Goal: Task Accomplishment & Management: Manage account settings

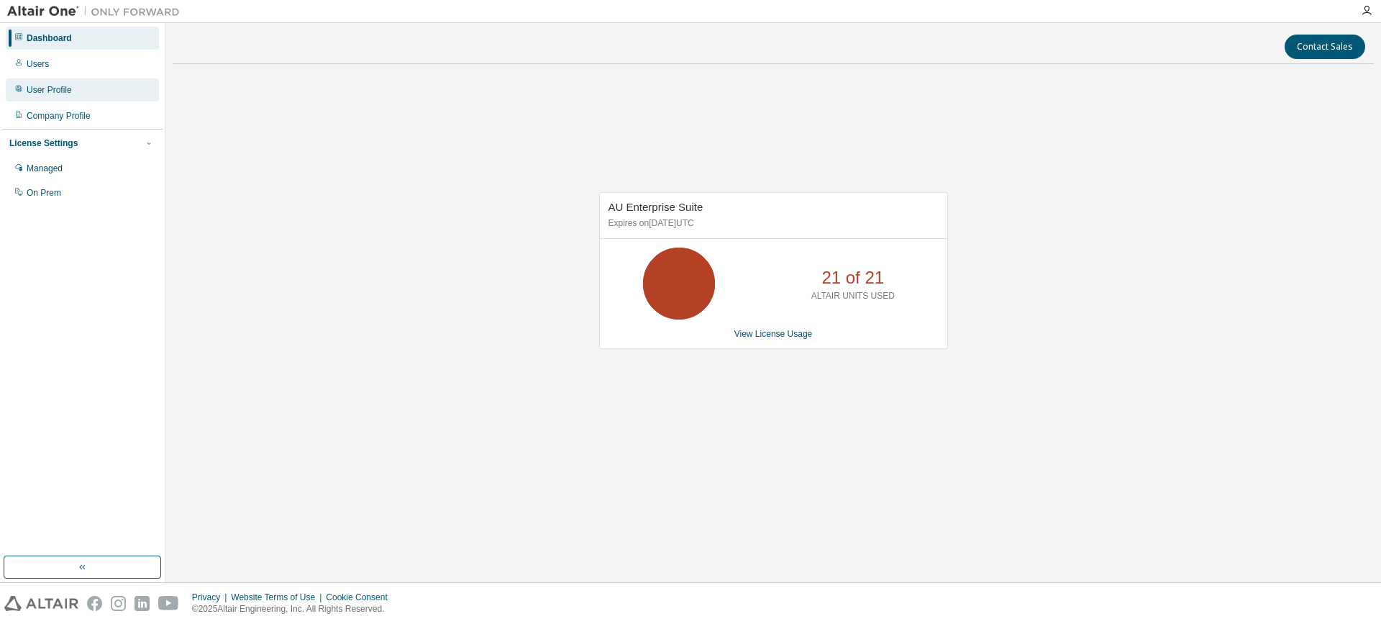
click at [85, 86] on div "User Profile" at bounding box center [82, 89] width 153 height 23
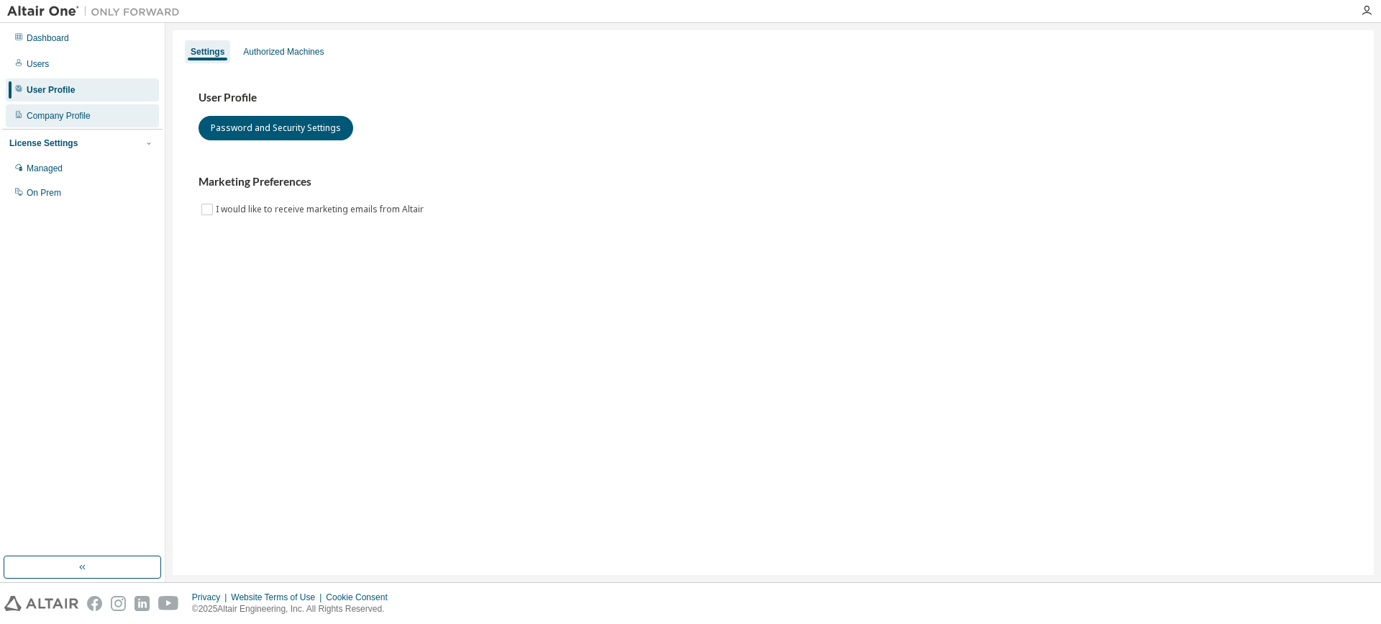
click at [96, 109] on div "Company Profile" at bounding box center [82, 115] width 153 height 23
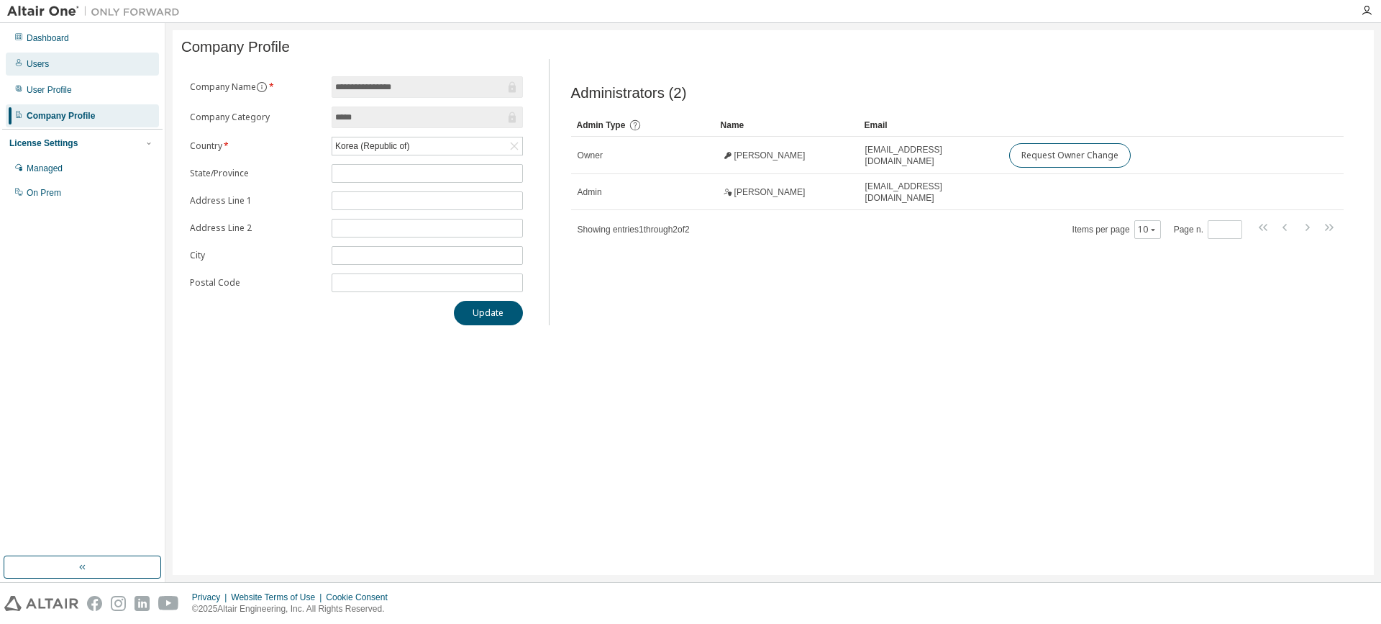
click at [89, 73] on div "Users" at bounding box center [82, 64] width 153 height 23
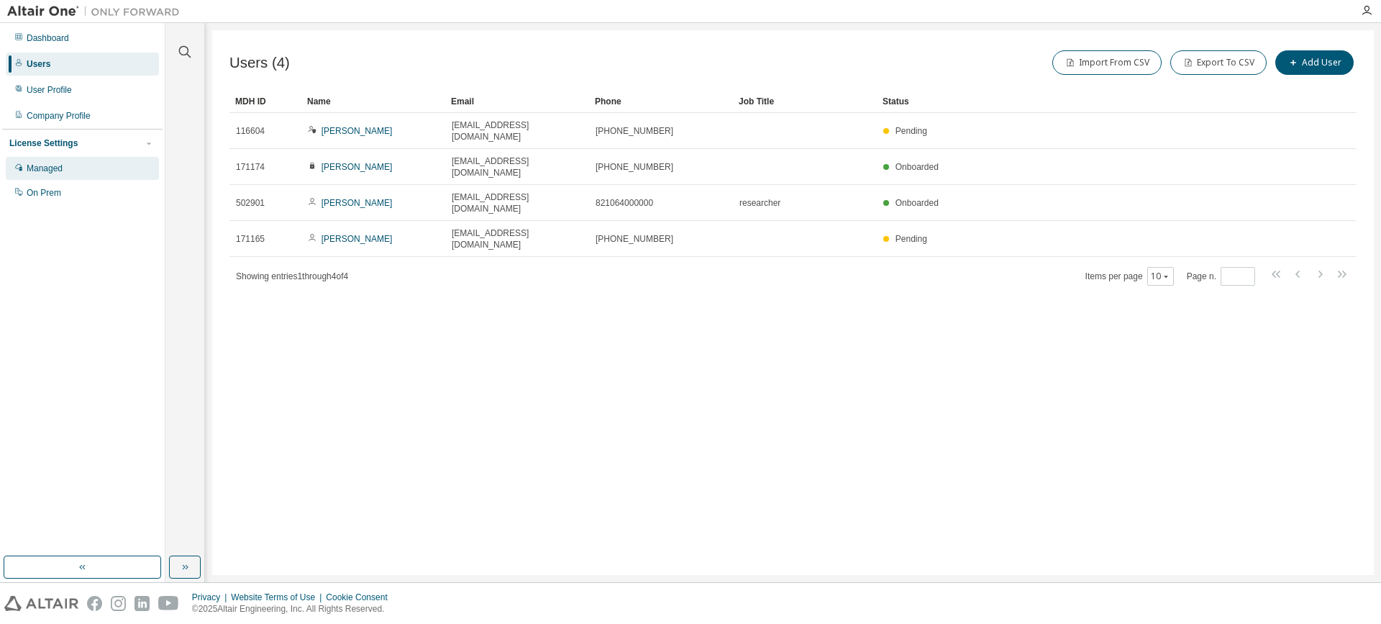
click at [106, 166] on div "Managed" at bounding box center [82, 168] width 153 height 23
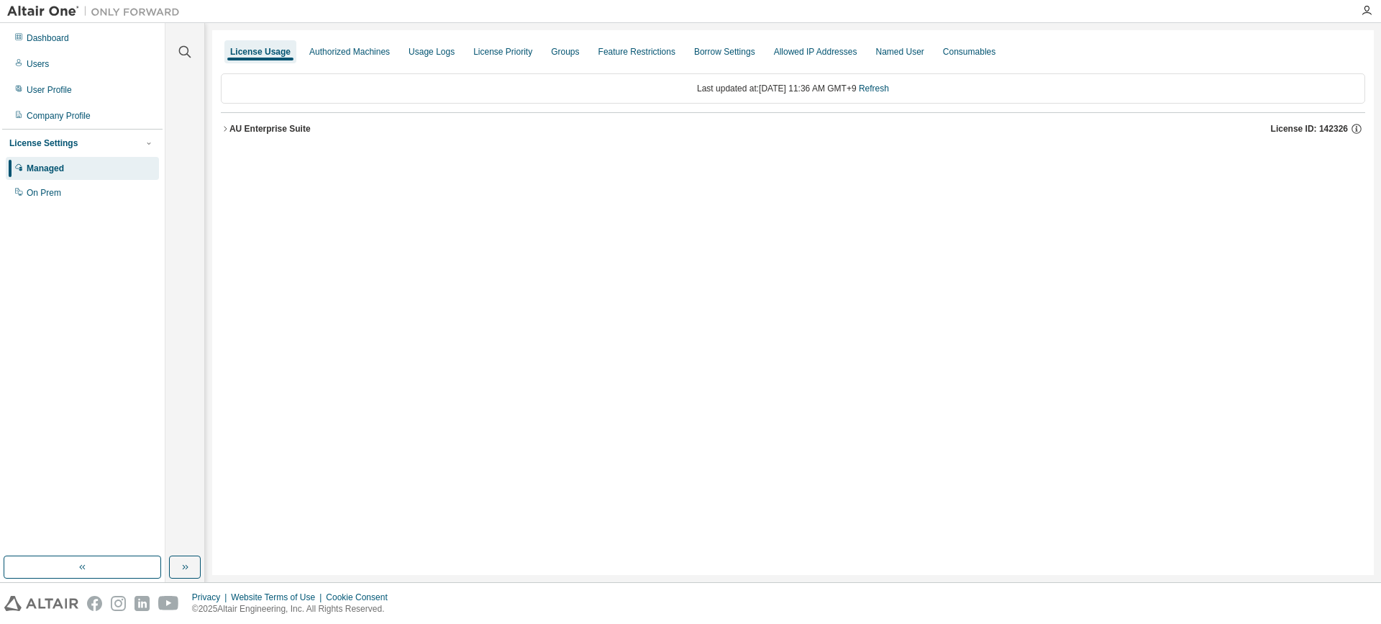
click at [224, 129] on icon "button" at bounding box center [225, 128] width 9 height 9
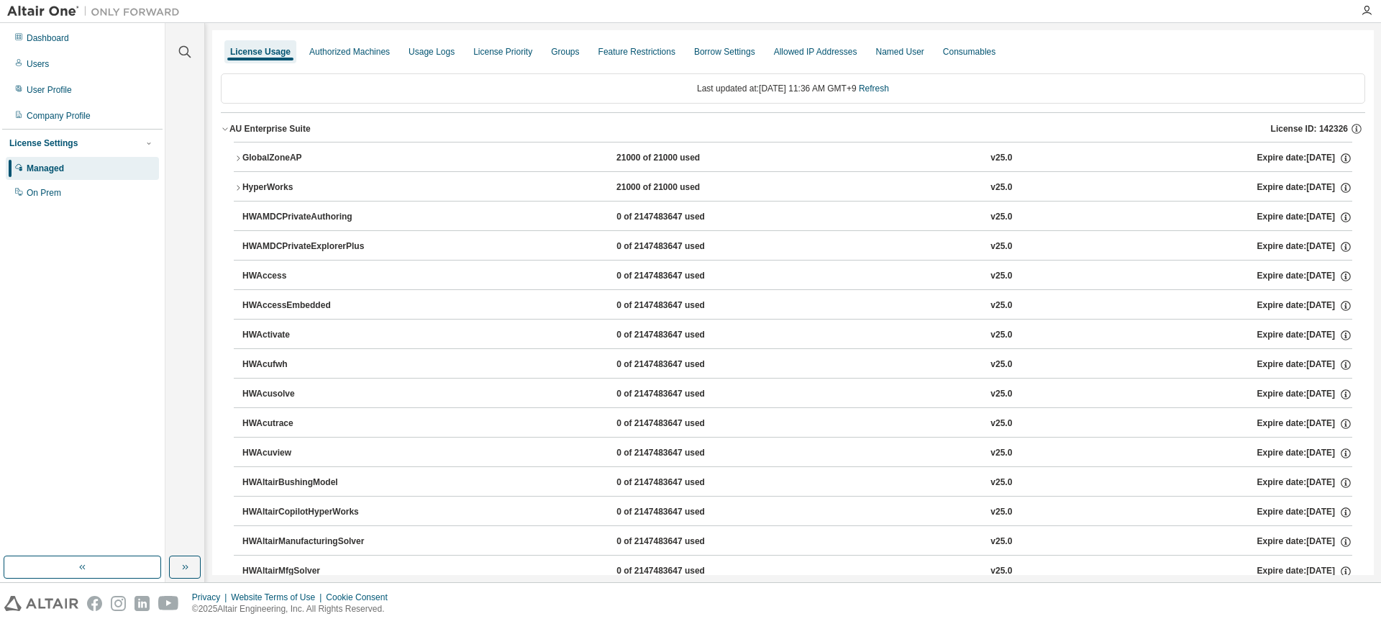
click at [240, 160] on icon "button" at bounding box center [238, 158] width 9 height 9
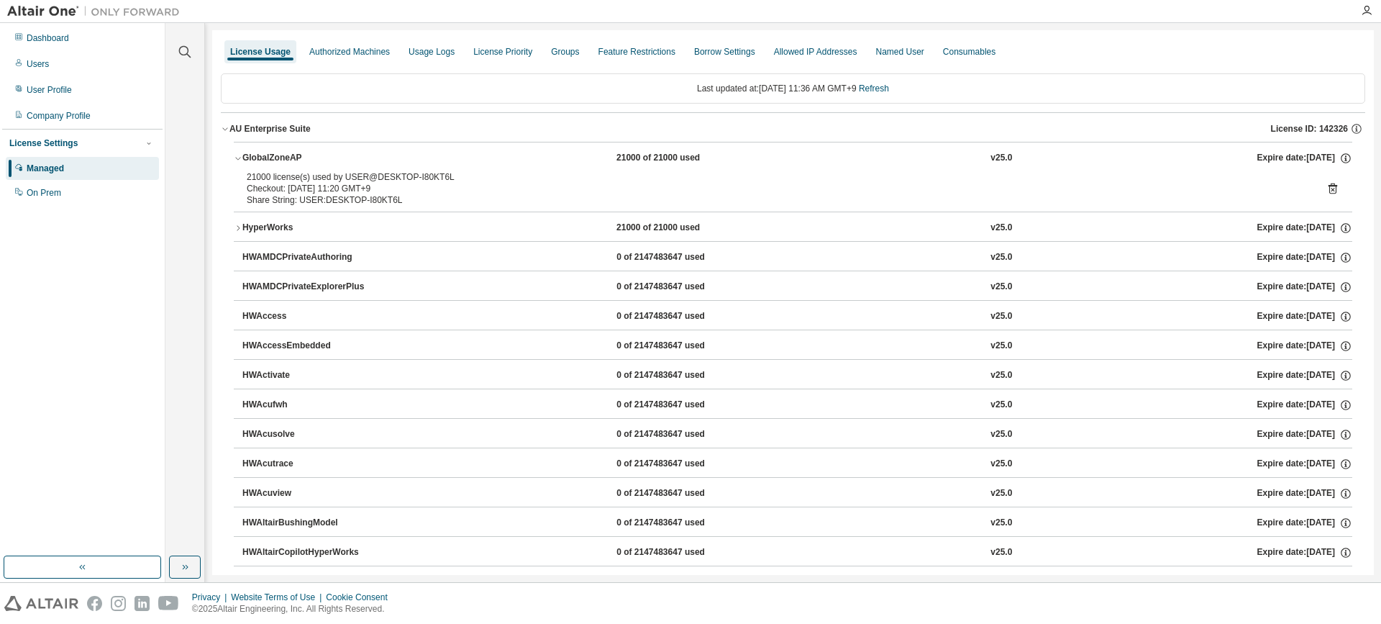
click at [240, 160] on icon "button" at bounding box center [238, 158] width 9 height 9
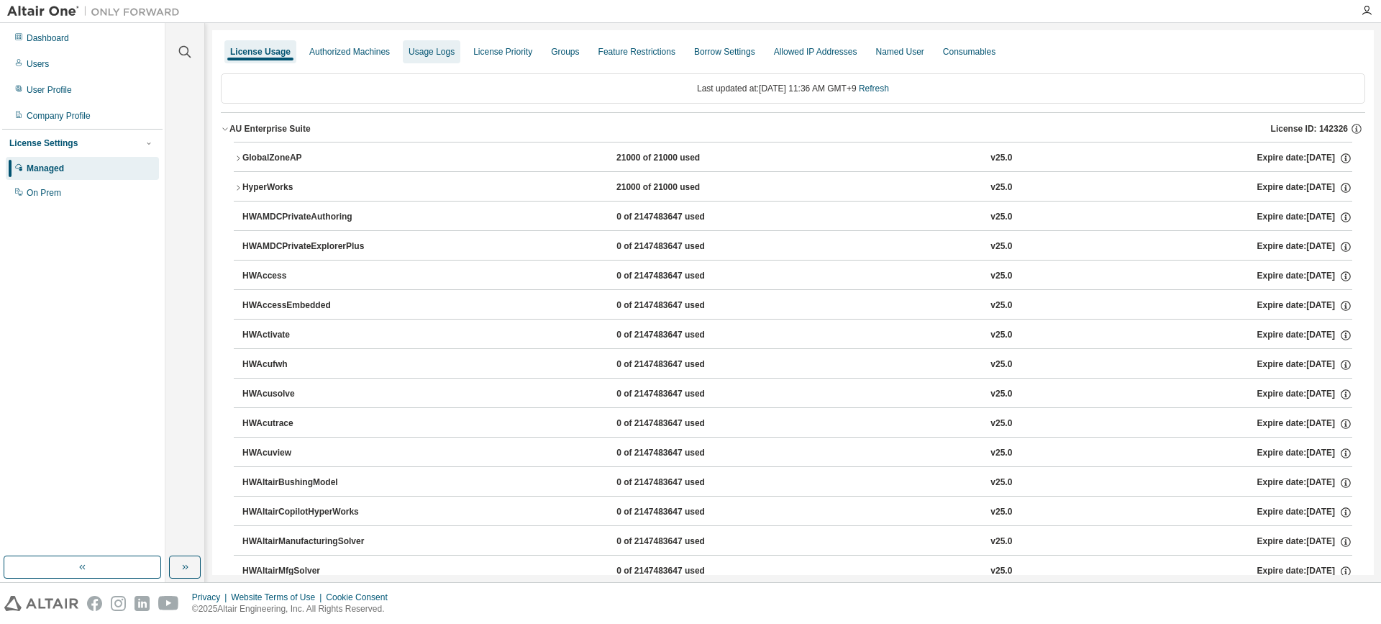
click at [429, 55] on div "Usage Logs" at bounding box center [432, 52] width 46 height 12
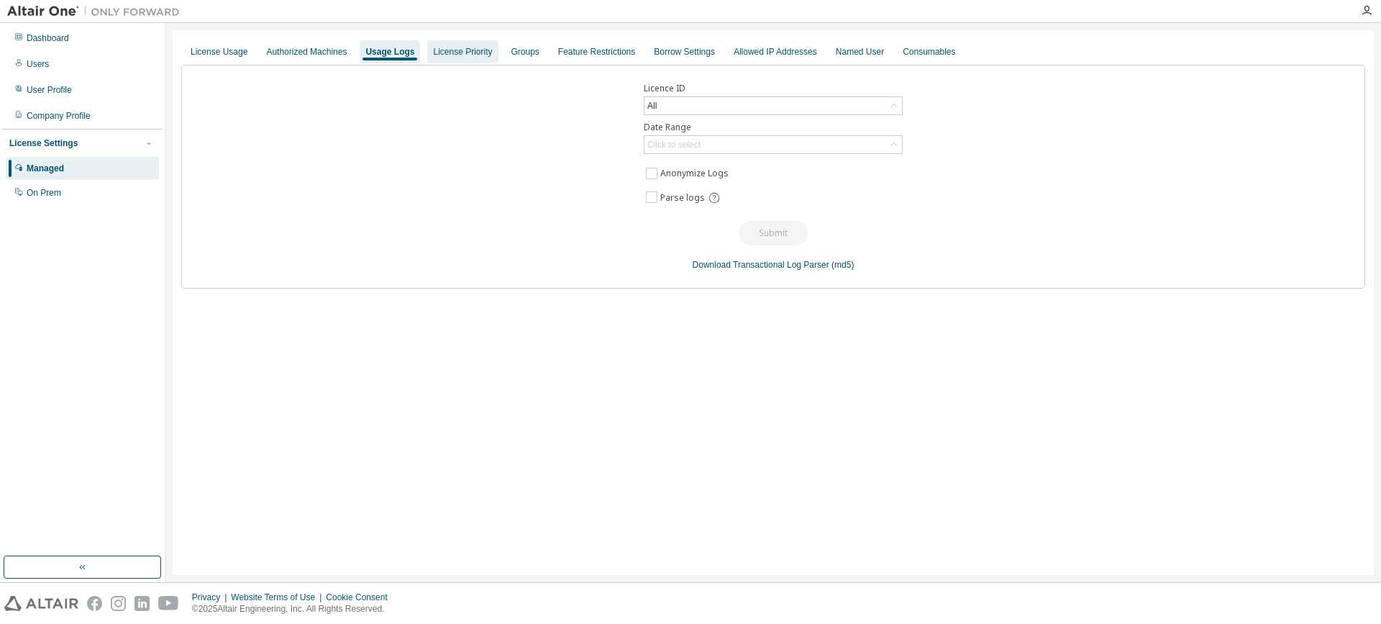
click at [466, 50] on div "License Priority" at bounding box center [462, 52] width 59 height 12
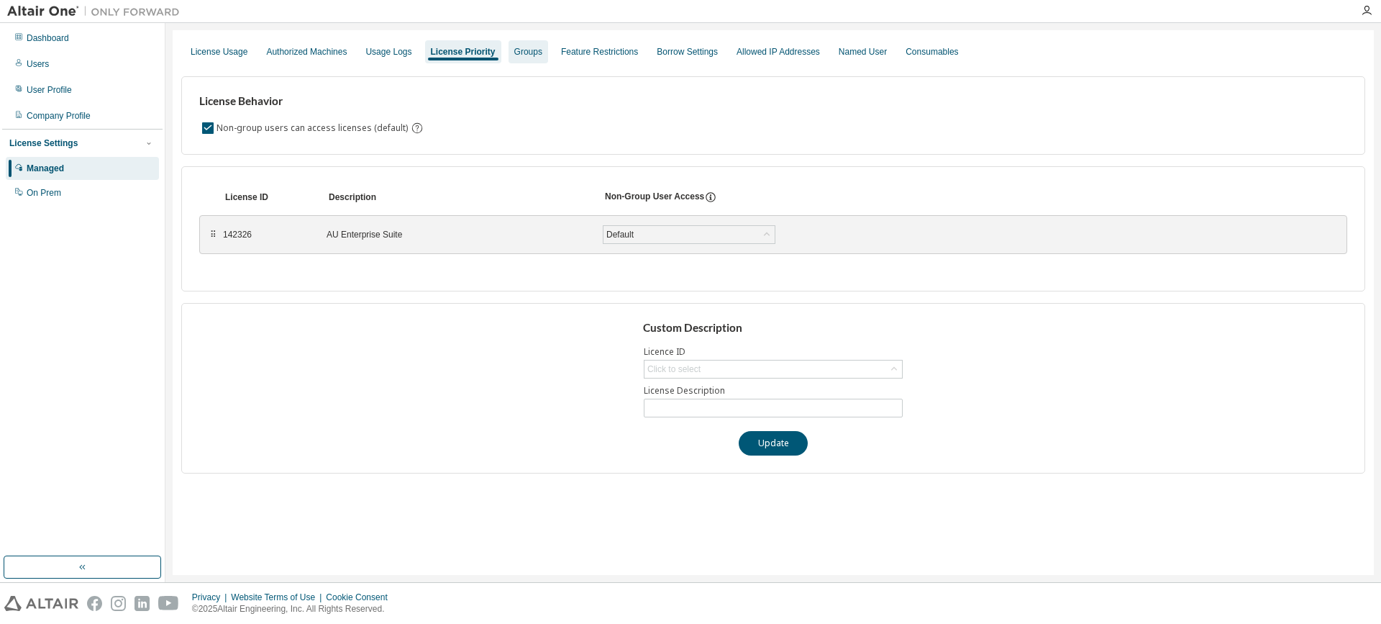
click at [514, 49] on div "Groups" at bounding box center [528, 52] width 28 height 12
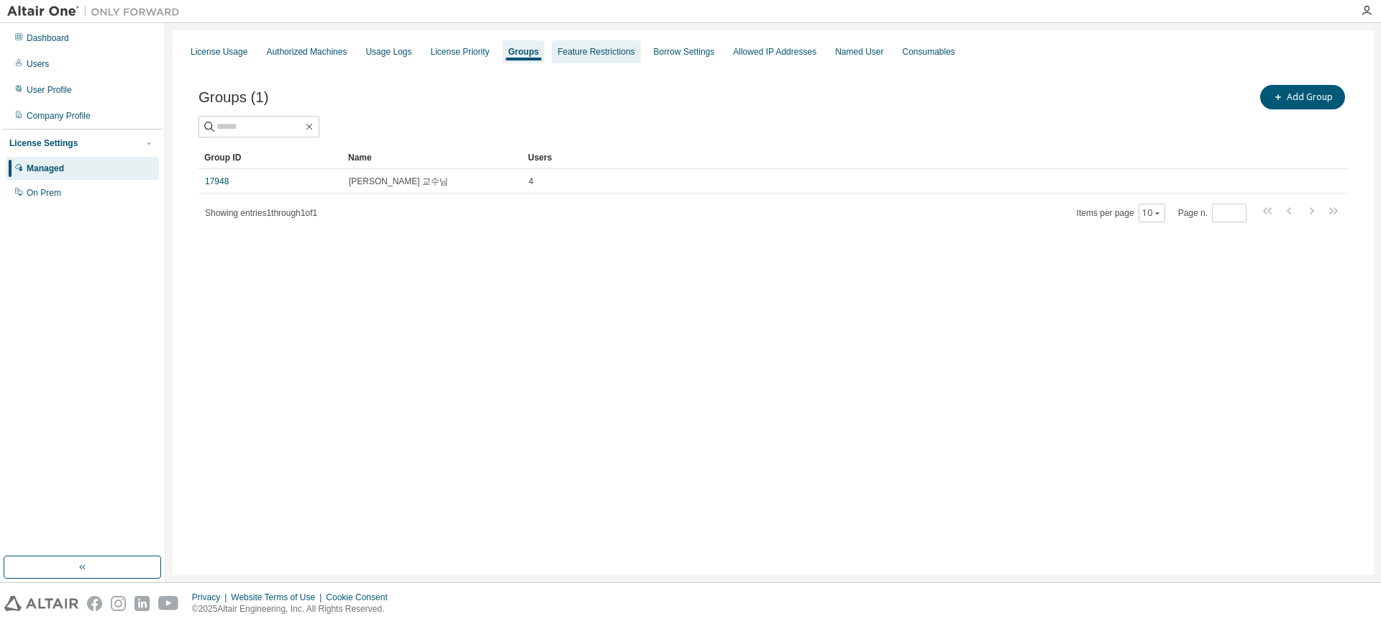
click at [588, 49] on div "Feature Restrictions" at bounding box center [595, 52] width 77 height 12
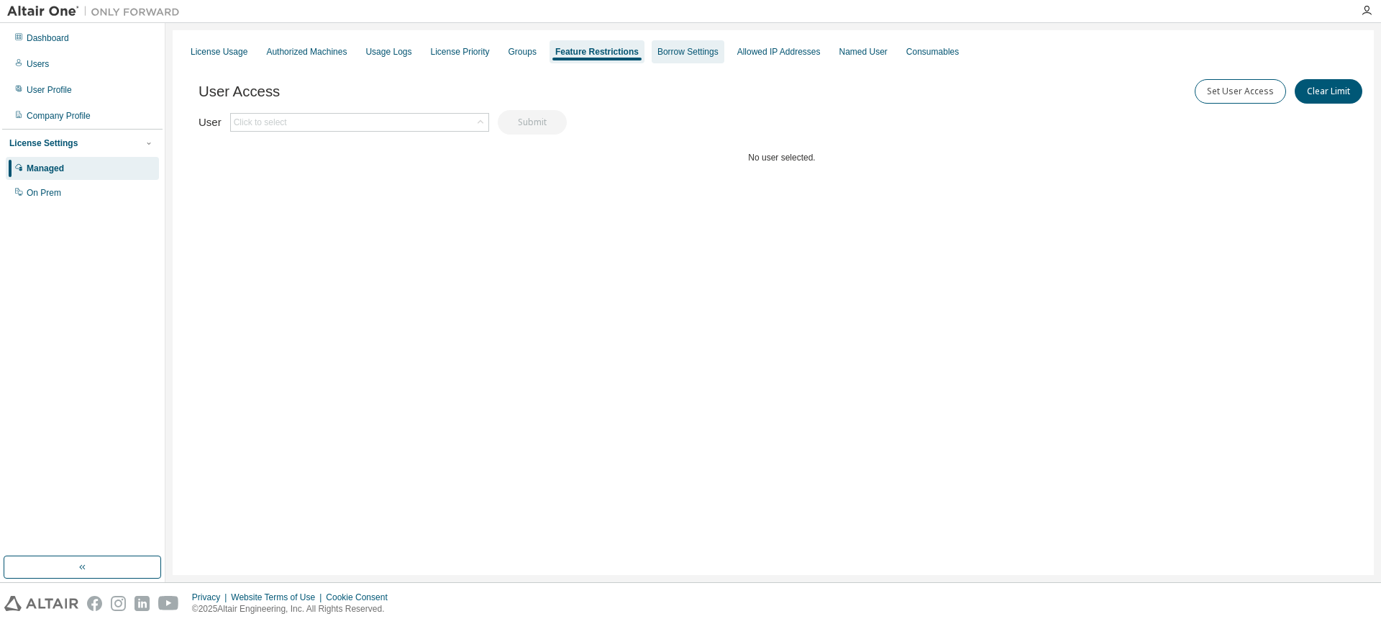
click at [662, 49] on div "Borrow Settings" at bounding box center [687, 52] width 61 height 12
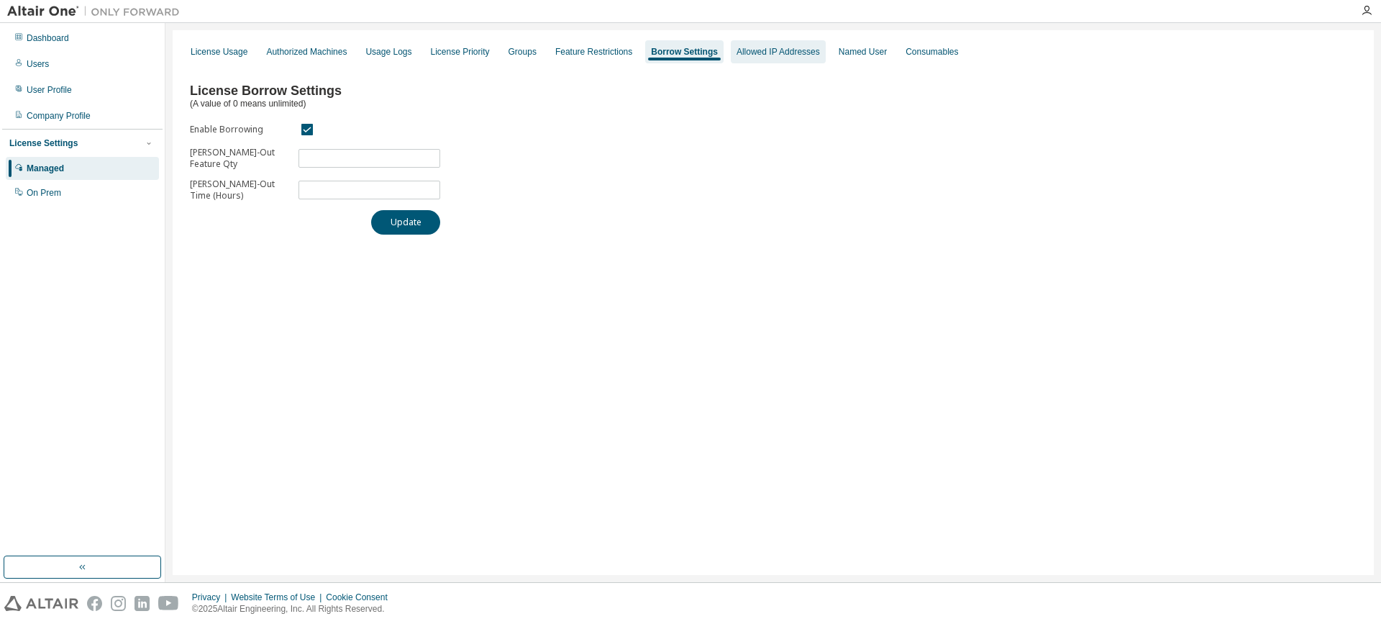
click at [737, 49] on div "Allowed IP Addresses" at bounding box center [778, 52] width 83 height 12
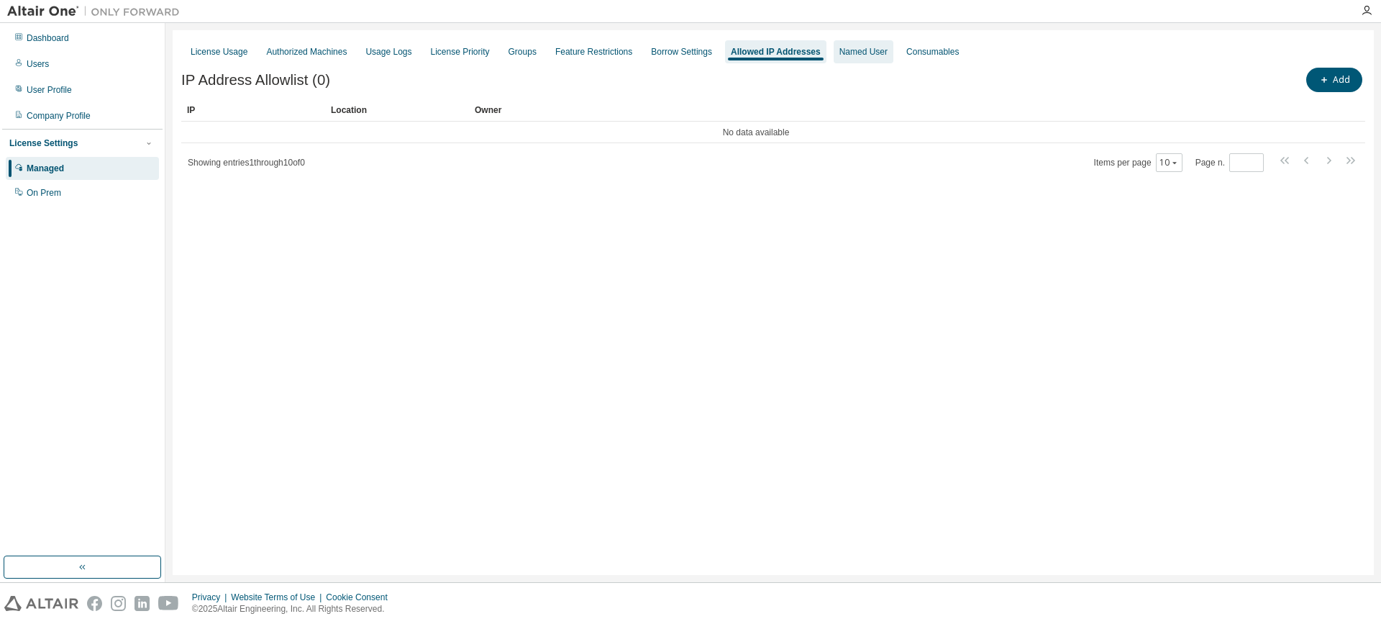
click at [839, 53] on div "Named User" at bounding box center [863, 52] width 48 height 12
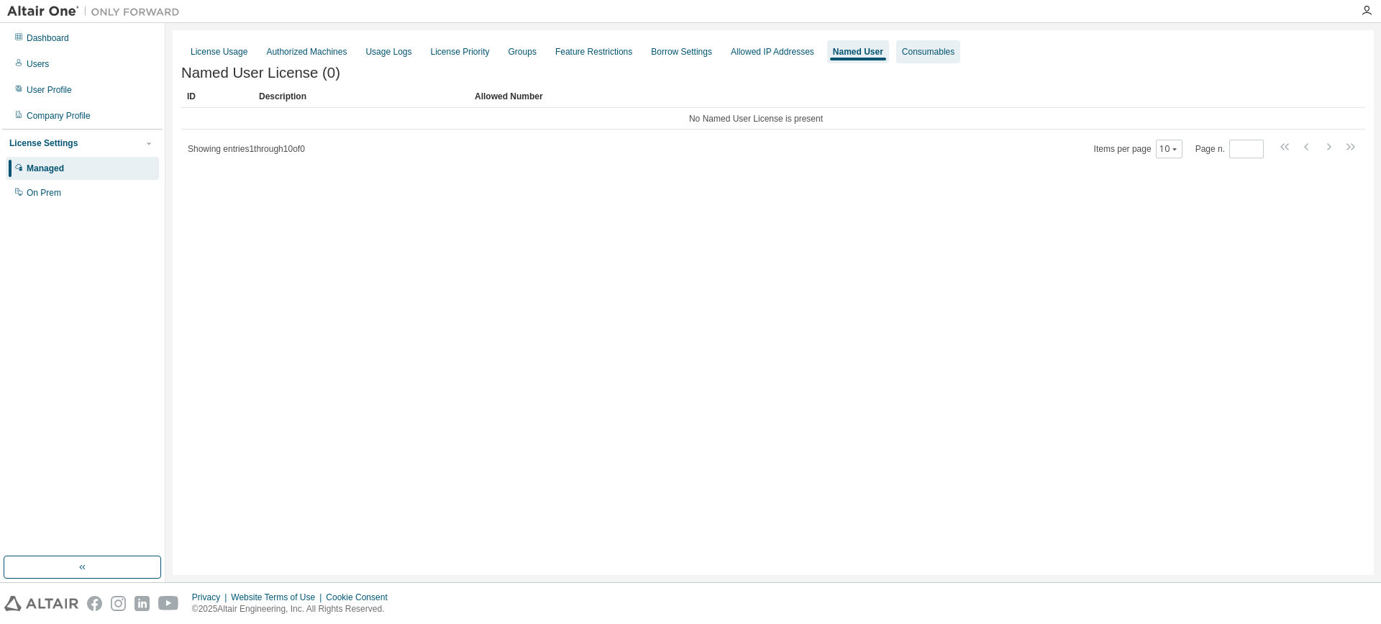
click at [921, 50] on div "Consumables" at bounding box center [928, 52] width 53 height 12
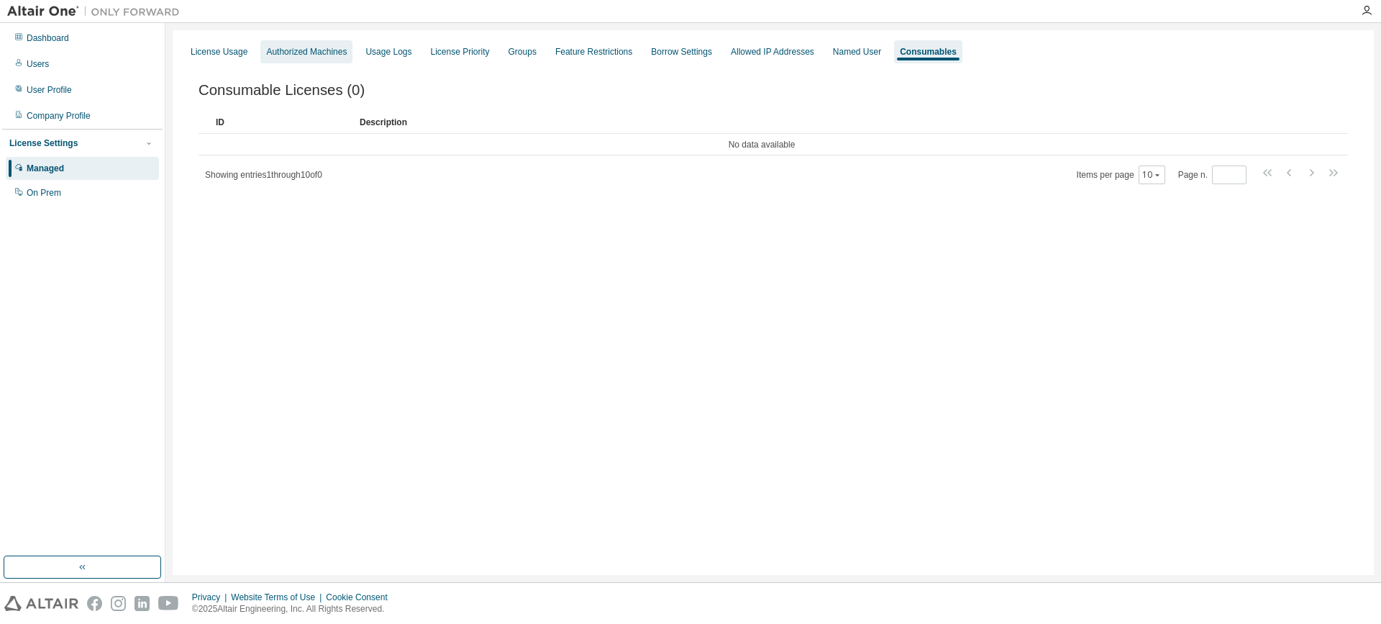
click at [314, 57] on div "Authorized Machines" at bounding box center [306, 52] width 81 height 12
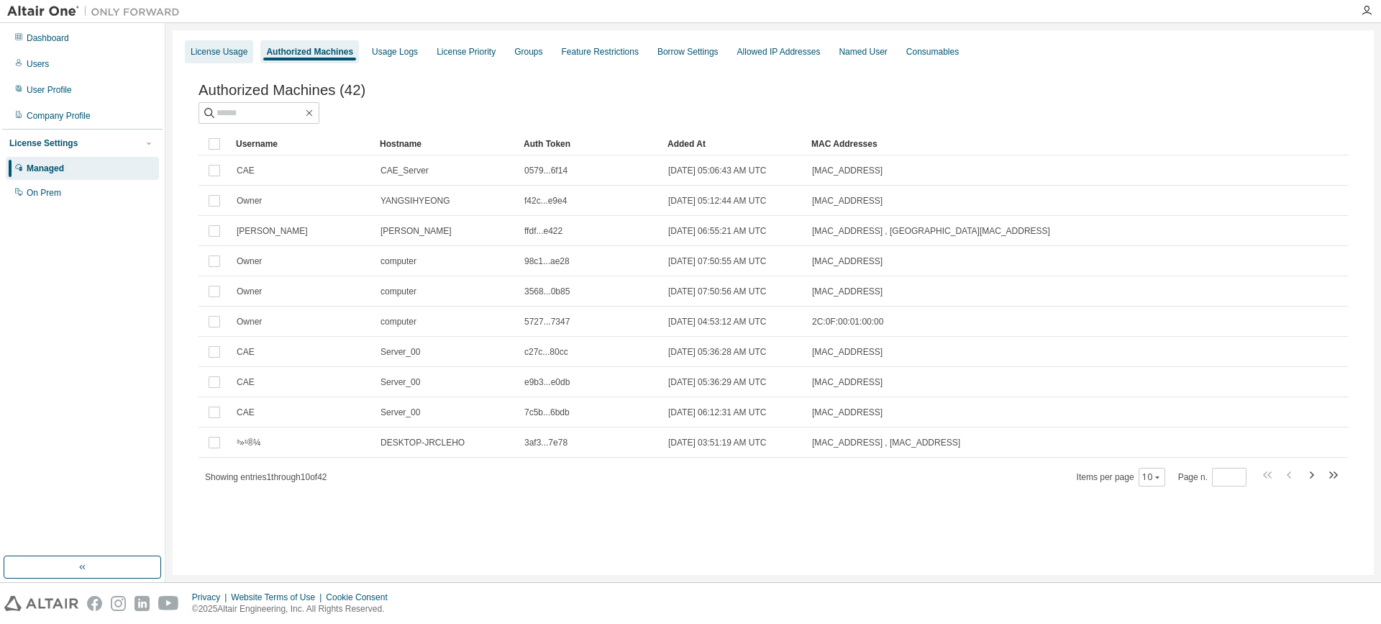
click at [217, 43] on div "License Usage" at bounding box center [219, 51] width 68 height 23
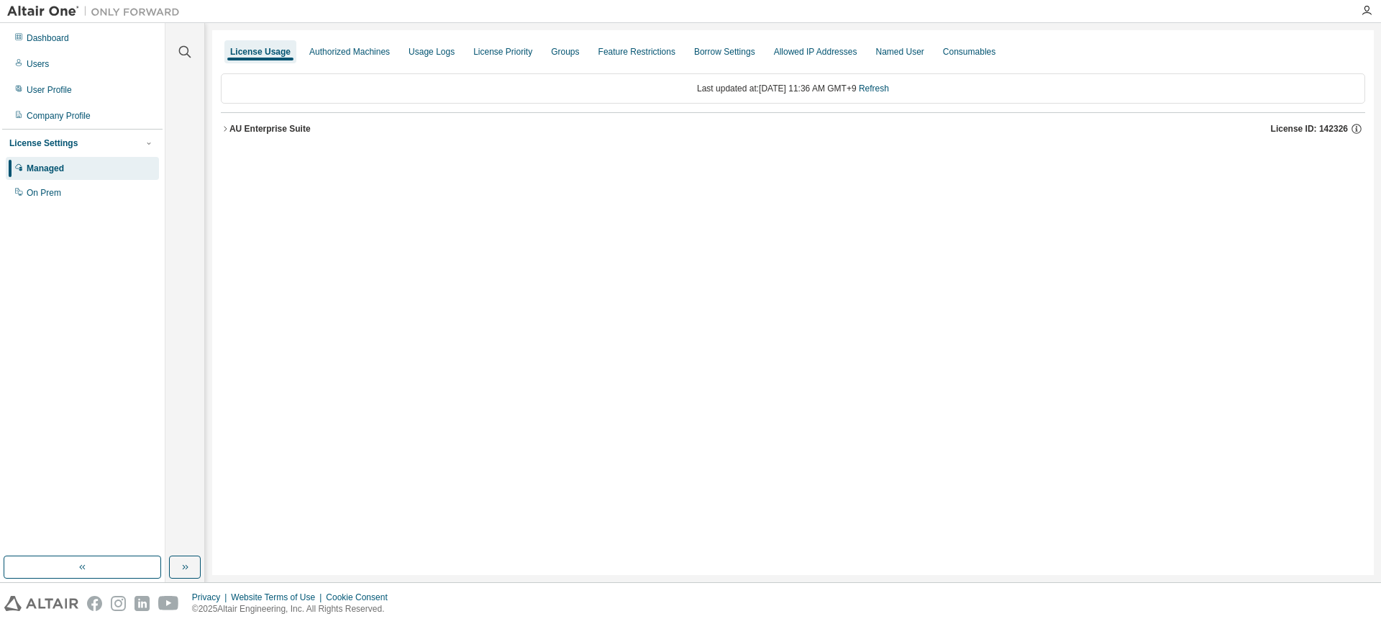
click at [232, 134] on div "AU Enterprise Suite" at bounding box center [269, 129] width 81 height 12
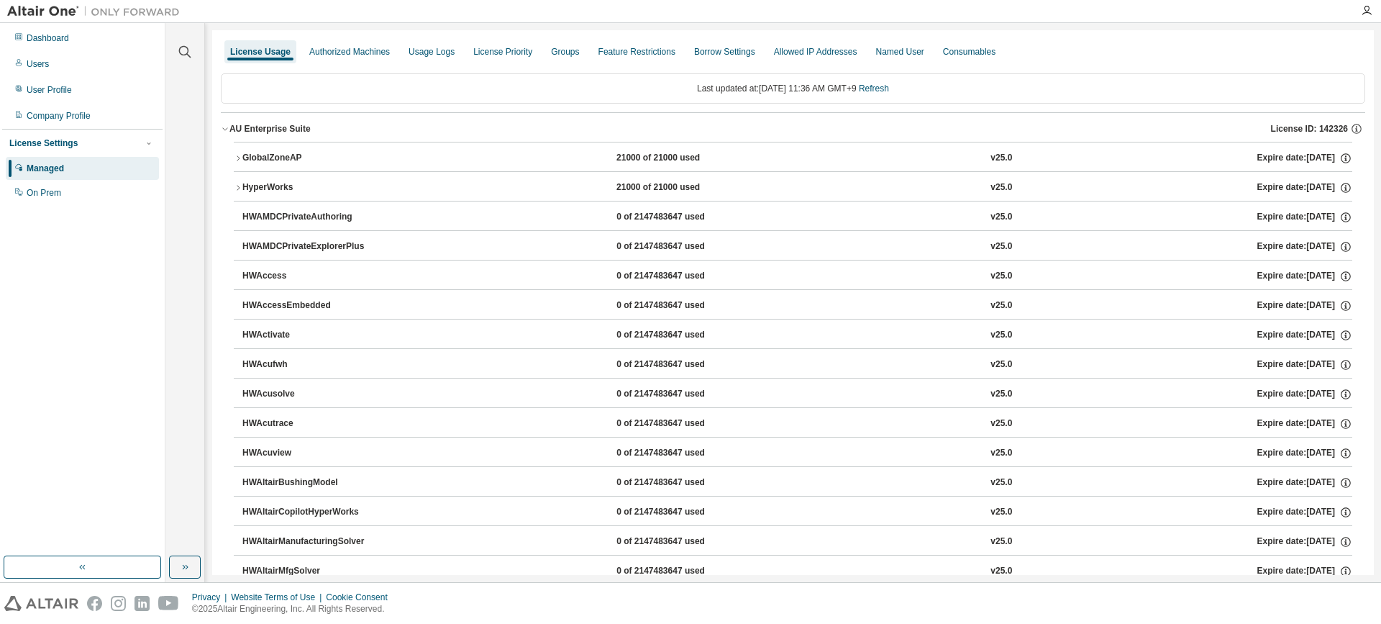
click at [224, 129] on icon "button" at bounding box center [225, 128] width 9 height 9
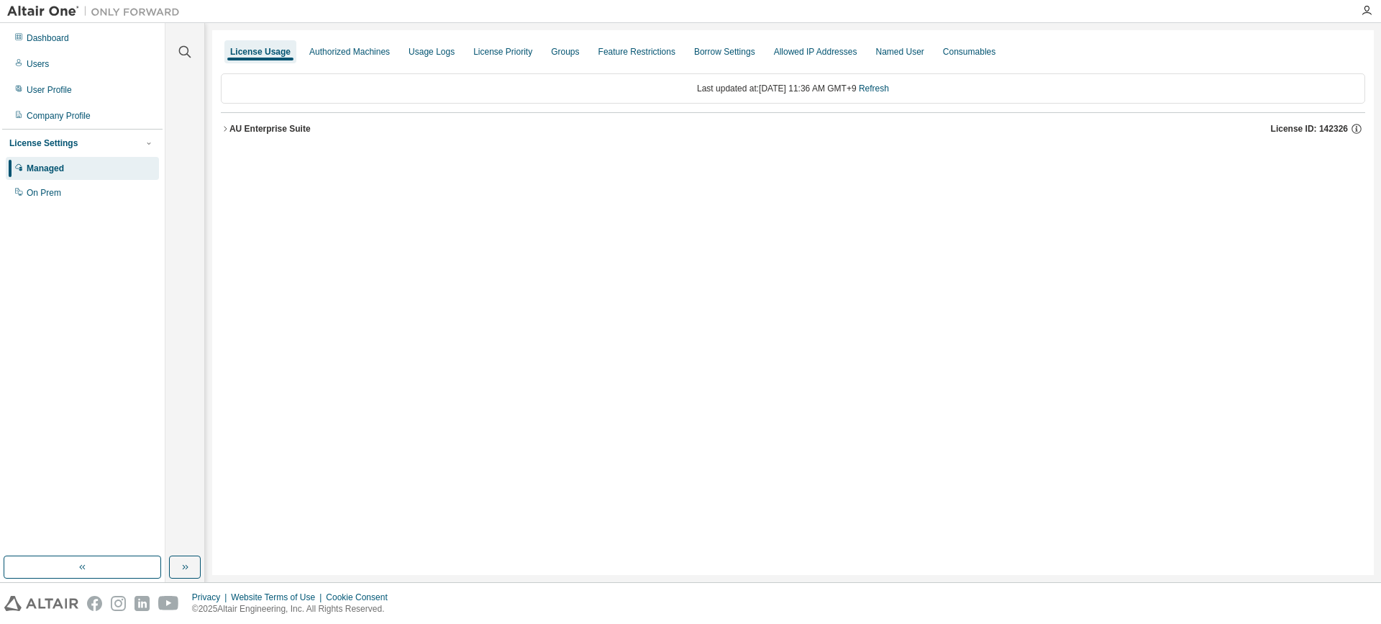
click at [224, 129] on icon "button" at bounding box center [225, 128] width 9 height 9
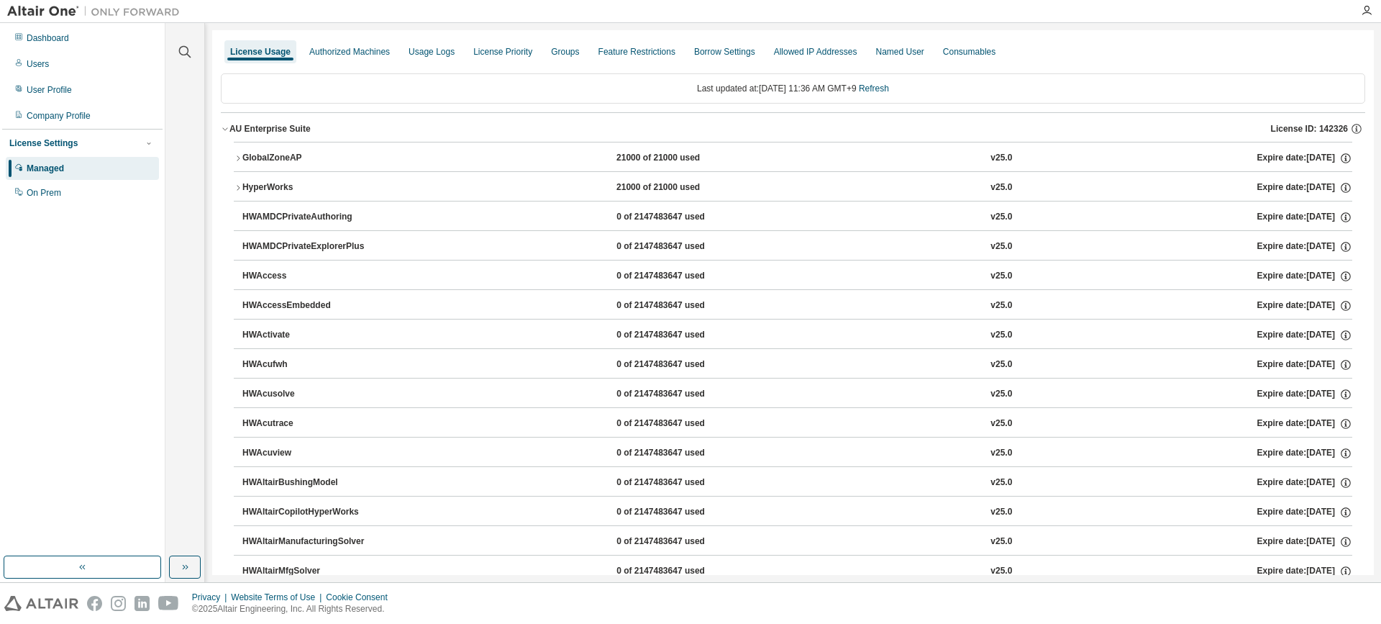
click at [224, 129] on icon "button" at bounding box center [225, 128] width 9 height 9
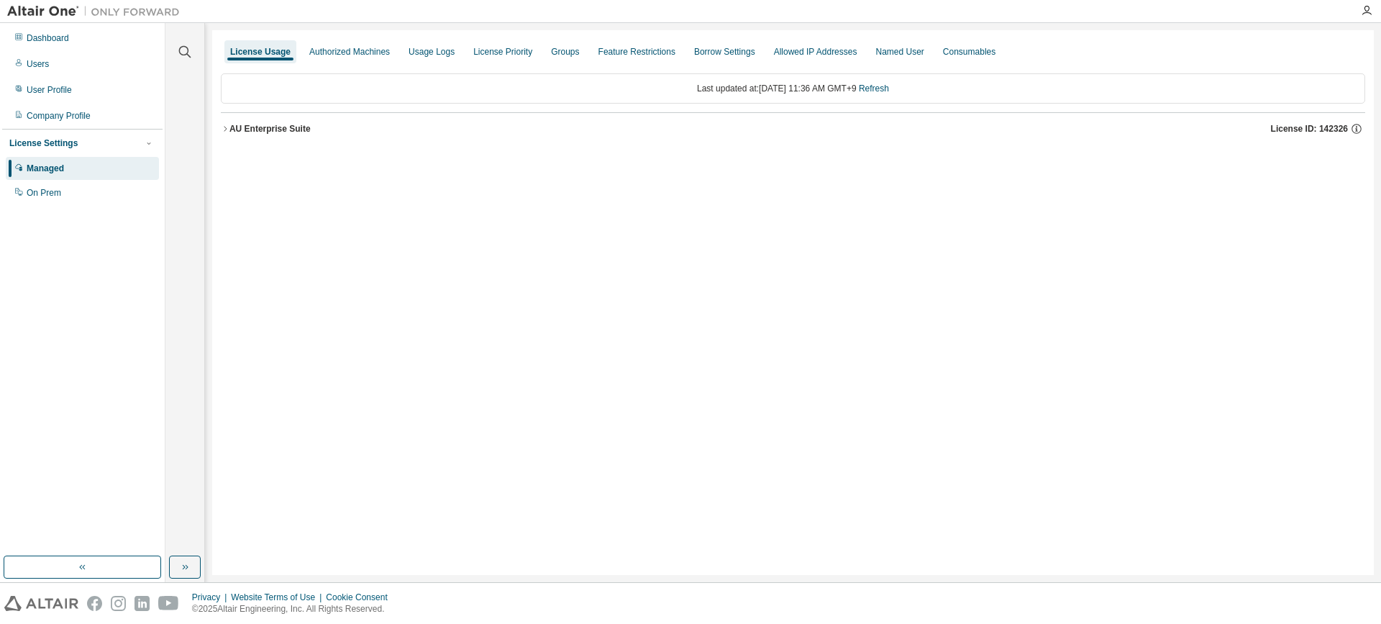
click at [224, 129] on icon "button" at bounding box center [225, 128] width 9 height 9
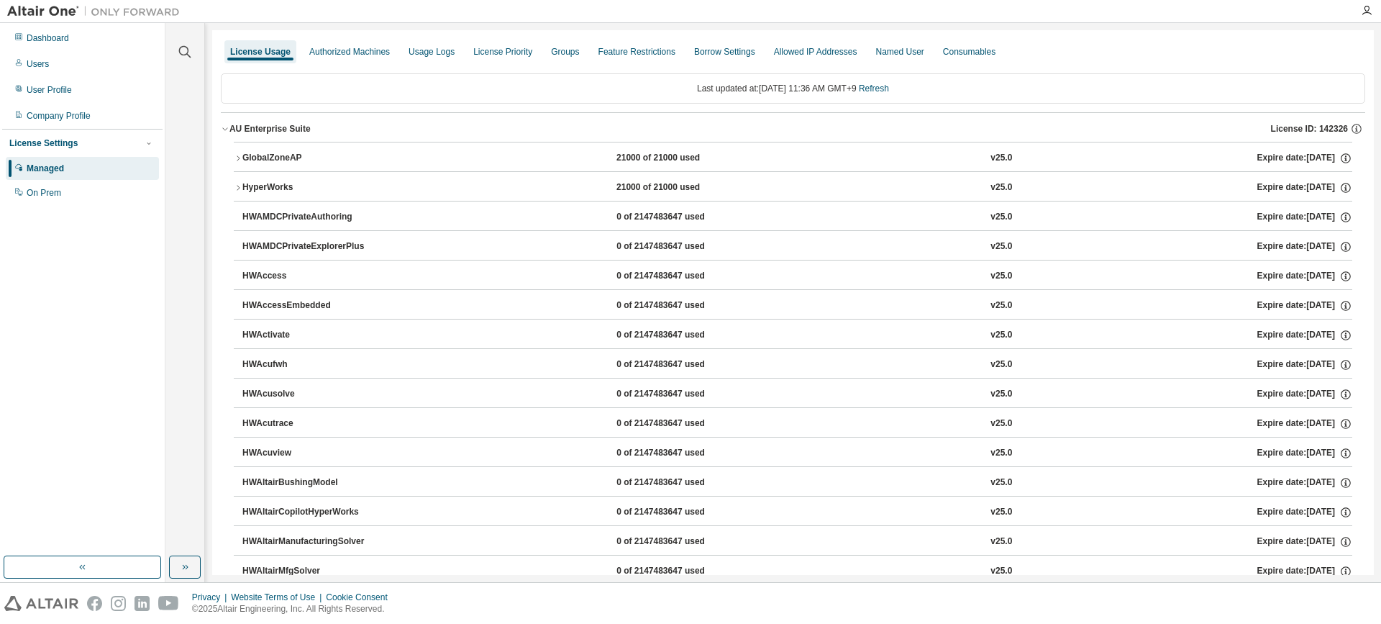
click at [236, 155] on icon "button" at bounding box center [238, 158] width 9 height 9
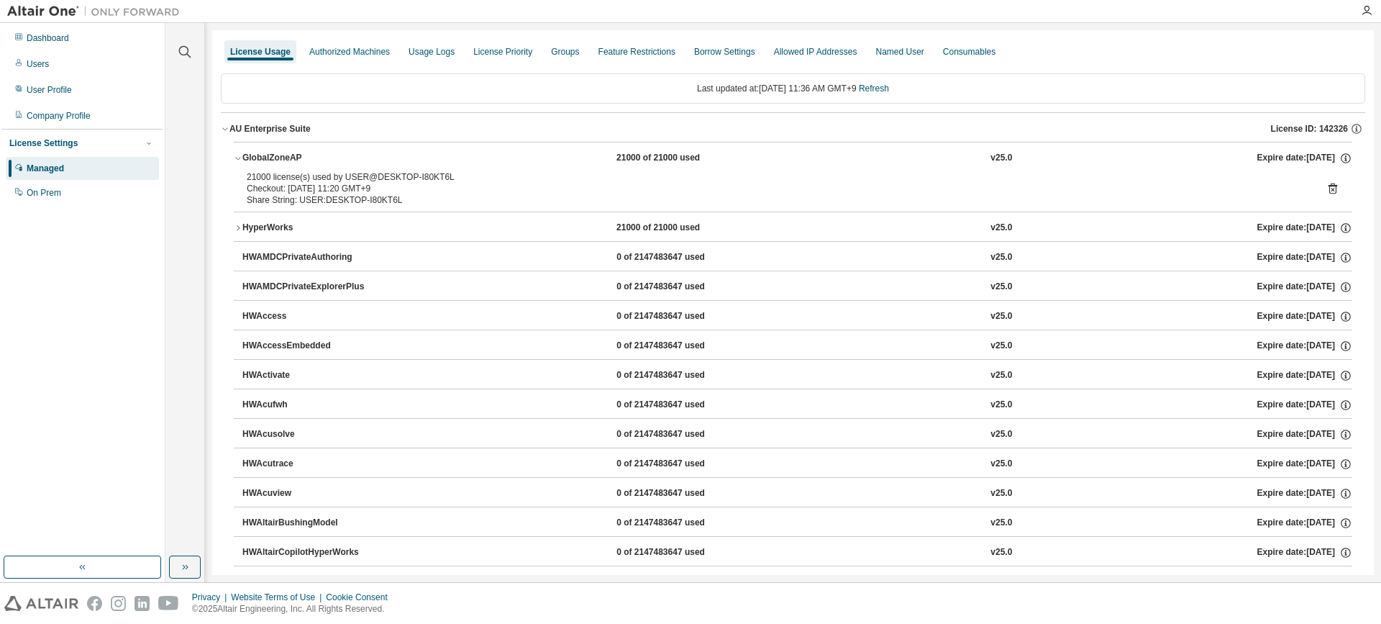
click at [1326, 190] on icon at bounding box center [1332, 188] width 13 height 13
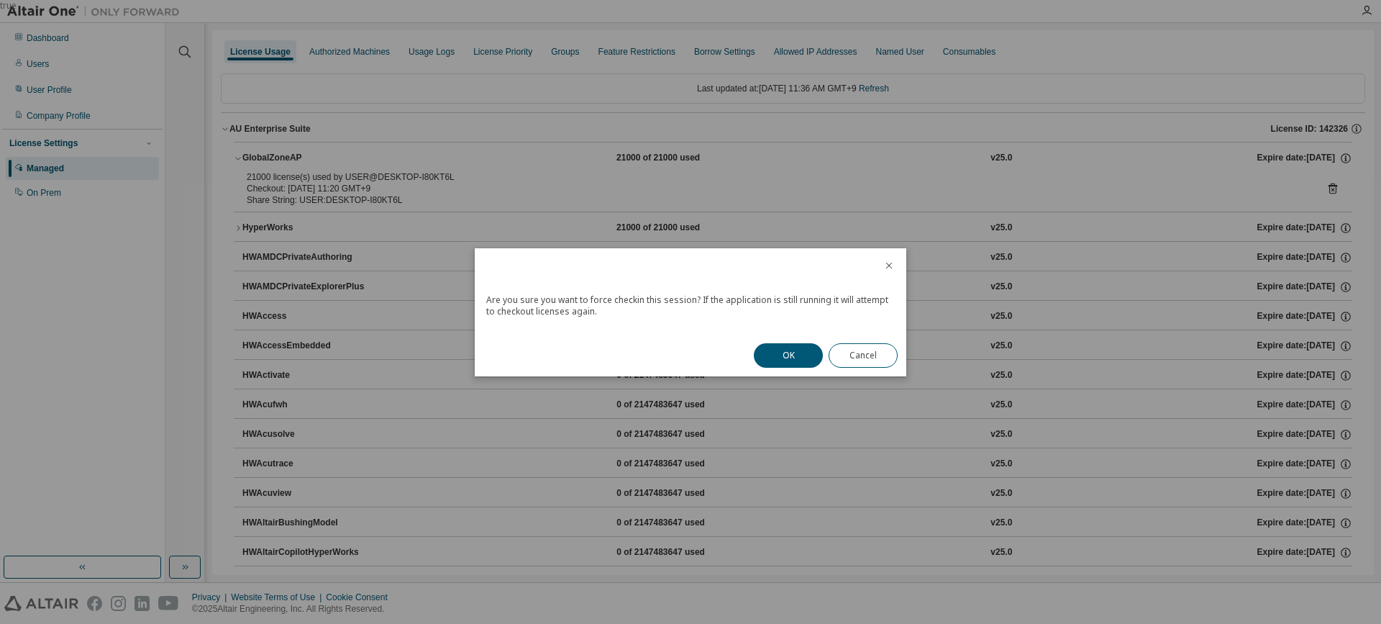
click at [810, 360] on button "OK" at bounding box center [788, 355] width 69 height 24
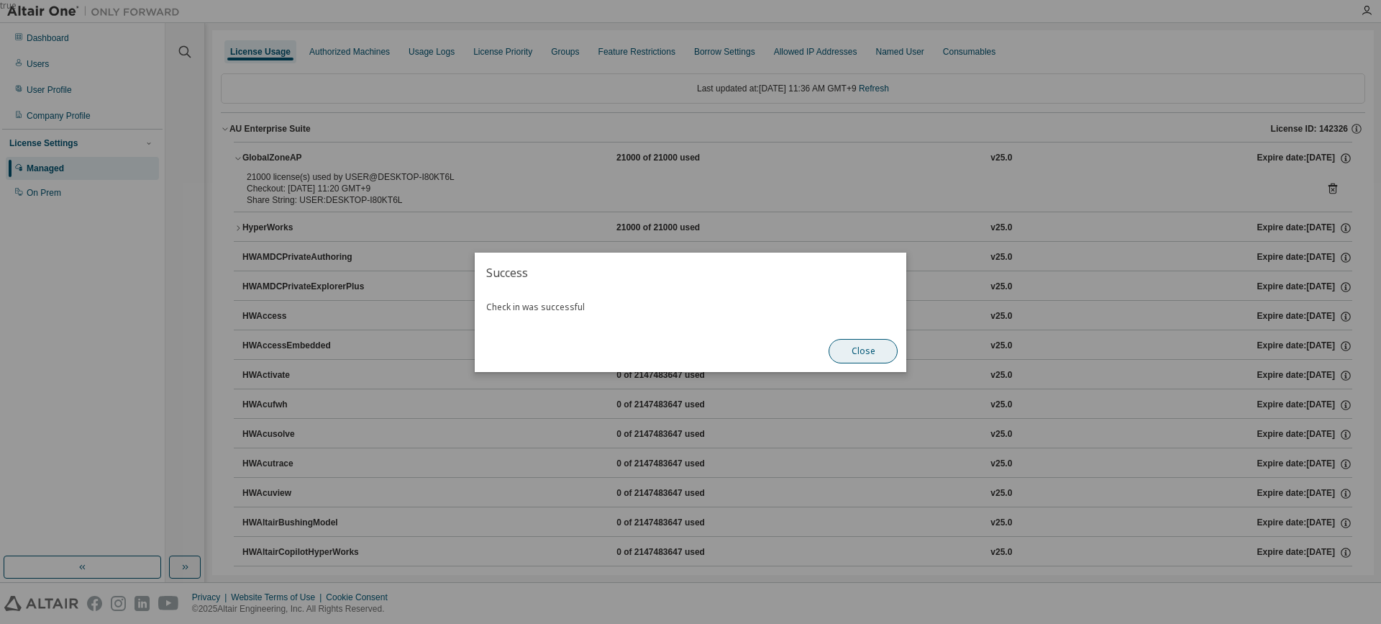
click at [853, 347] on button "Close" at bounding box center [863, 351] width 69 height 24
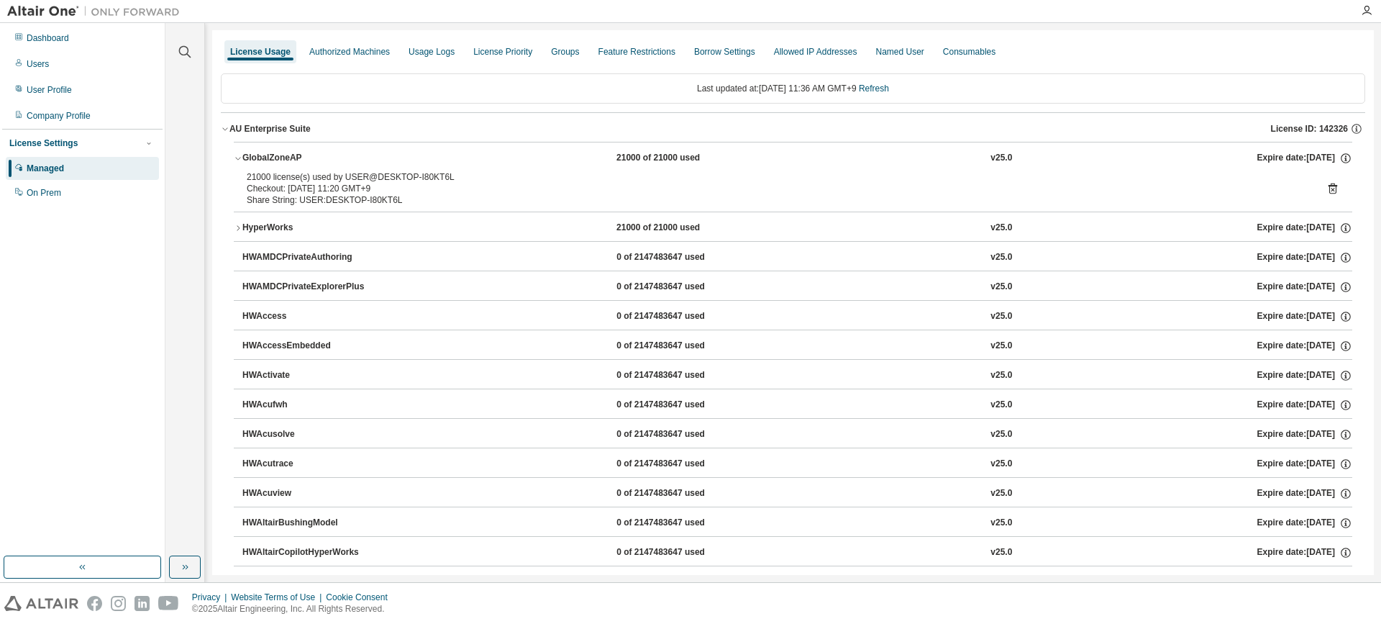
click at [234, 229] on icon "button" at bounding box center [238, 228] width 9 height 9
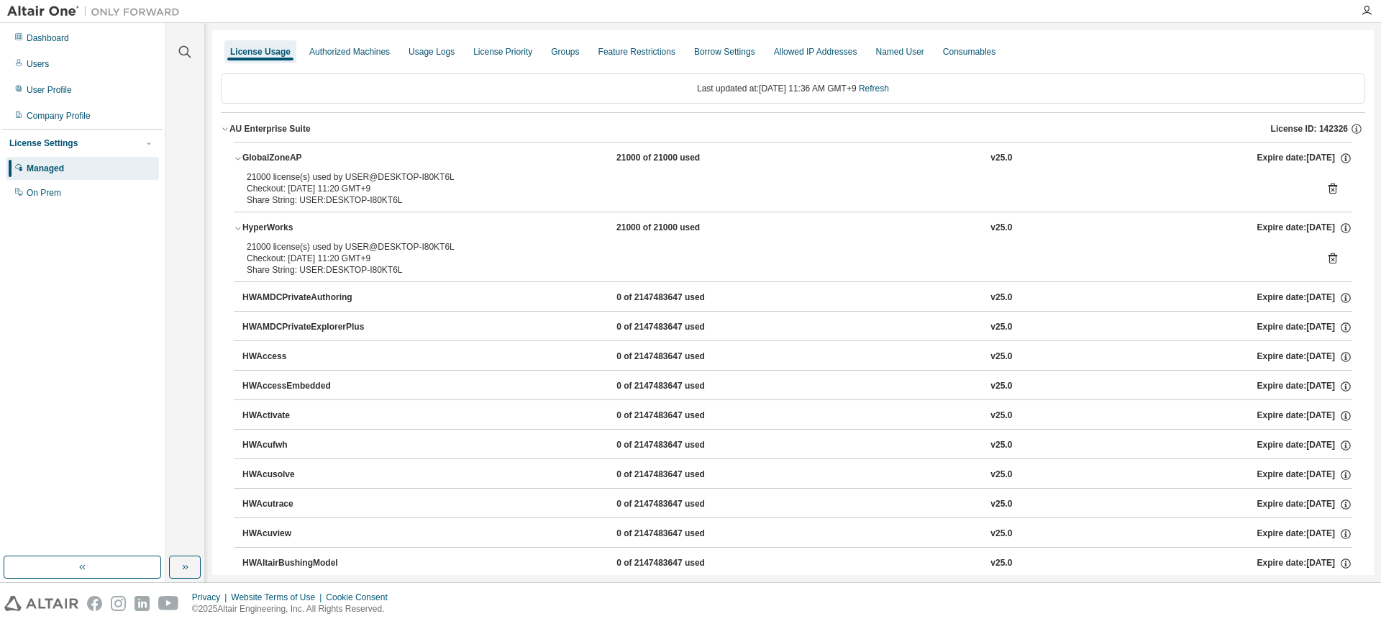
click at [1326, 263] on icon at bounding box center [1332, 258] width 13 height 13
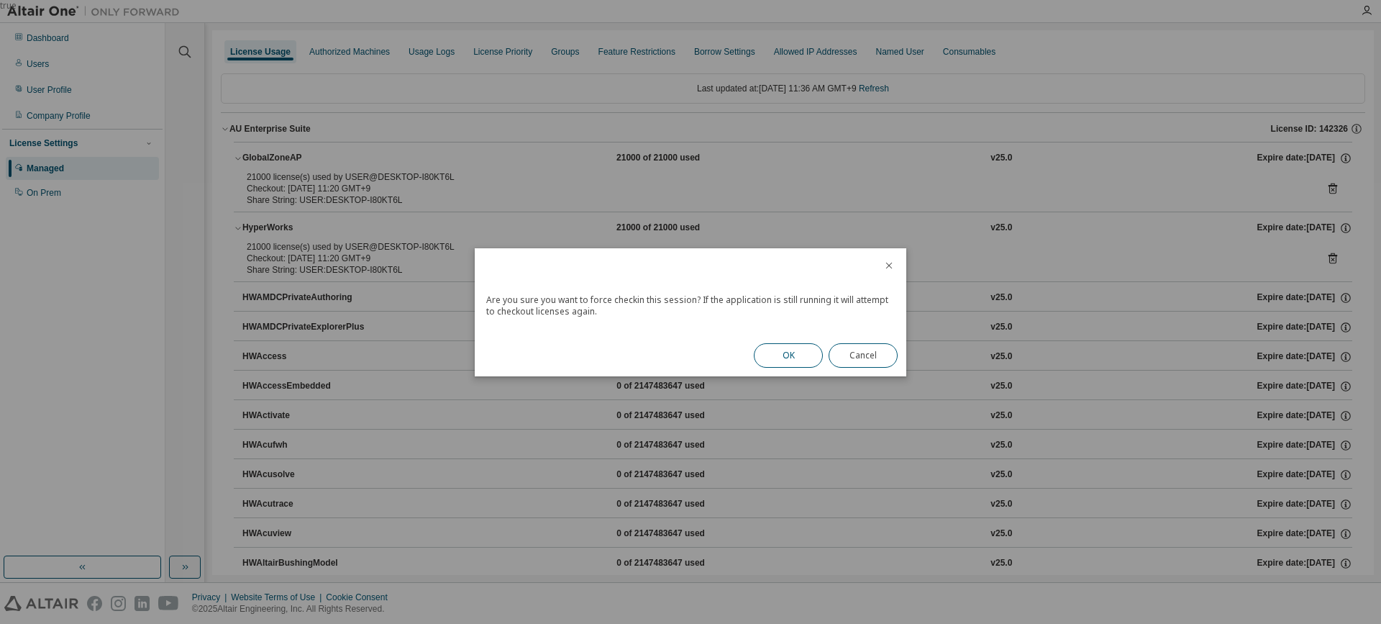
click at [801, 352] on button "OK" at bounding box center [788, 355] width 69 height 24
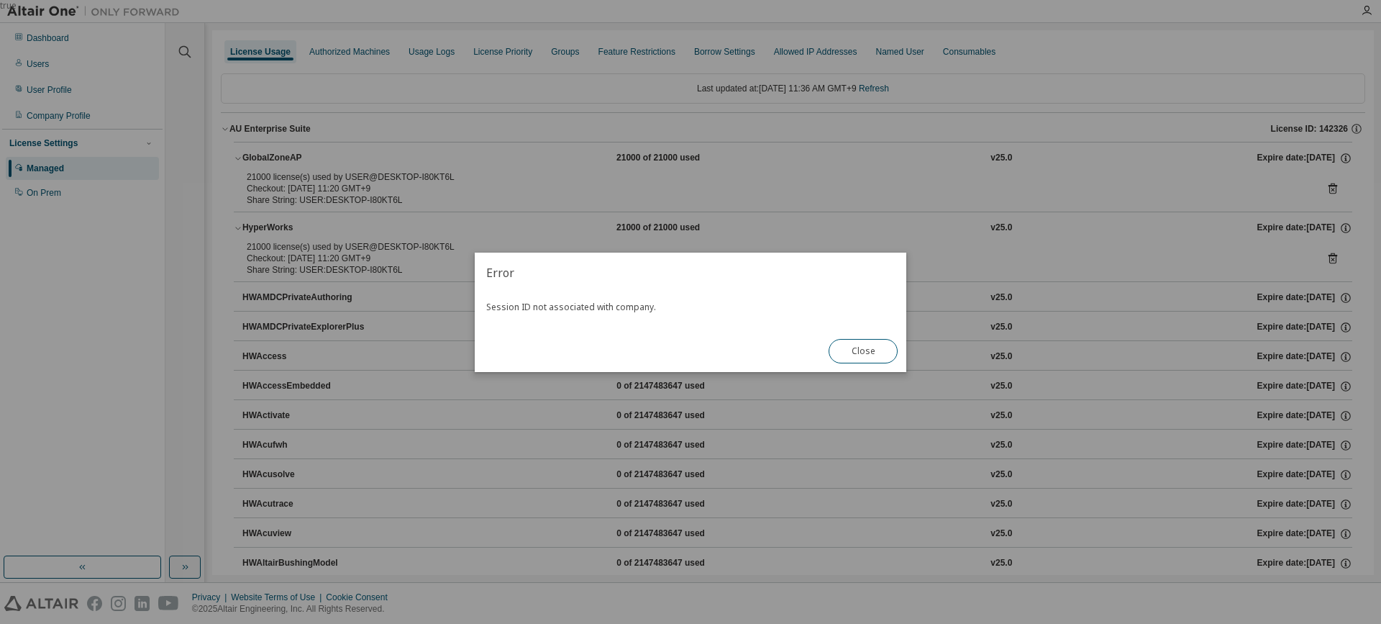
click at [852, 347] on button "Close" at bounding box center [863, 351] width 69 height 24
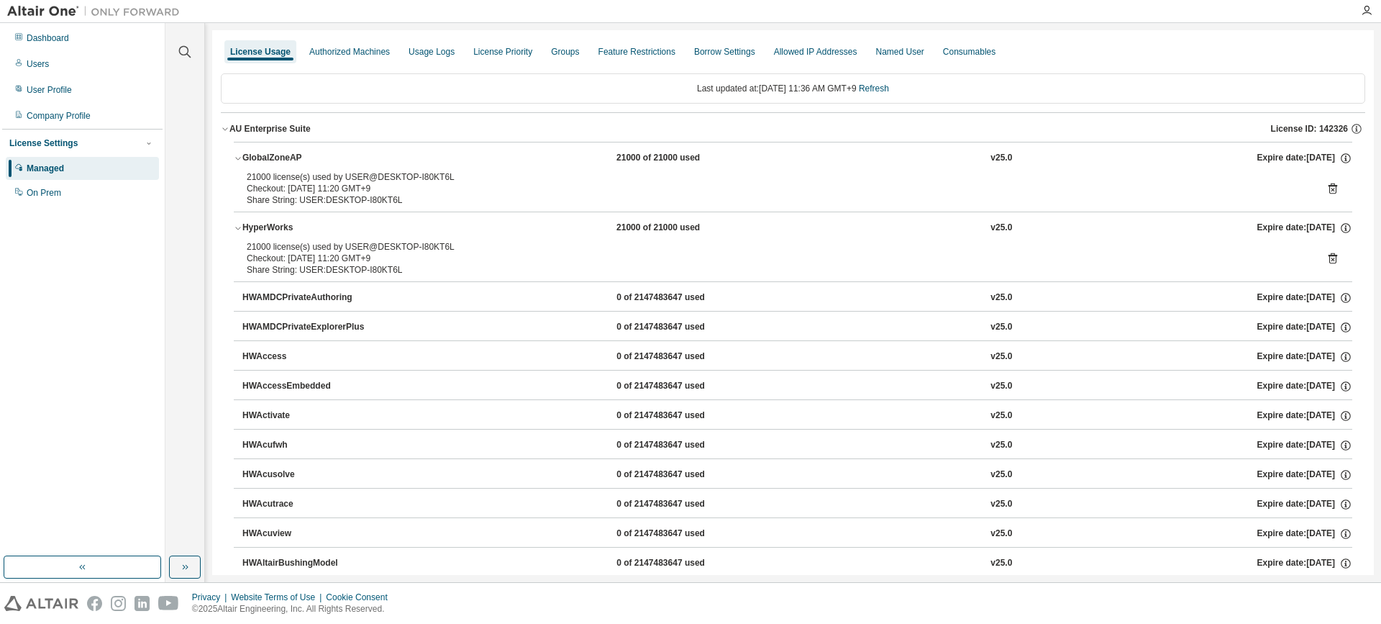
click at [225, 133] on button "AU Enterprise Suite License ID: 142326" at bounding box center [793, 129] width 1144 height 32
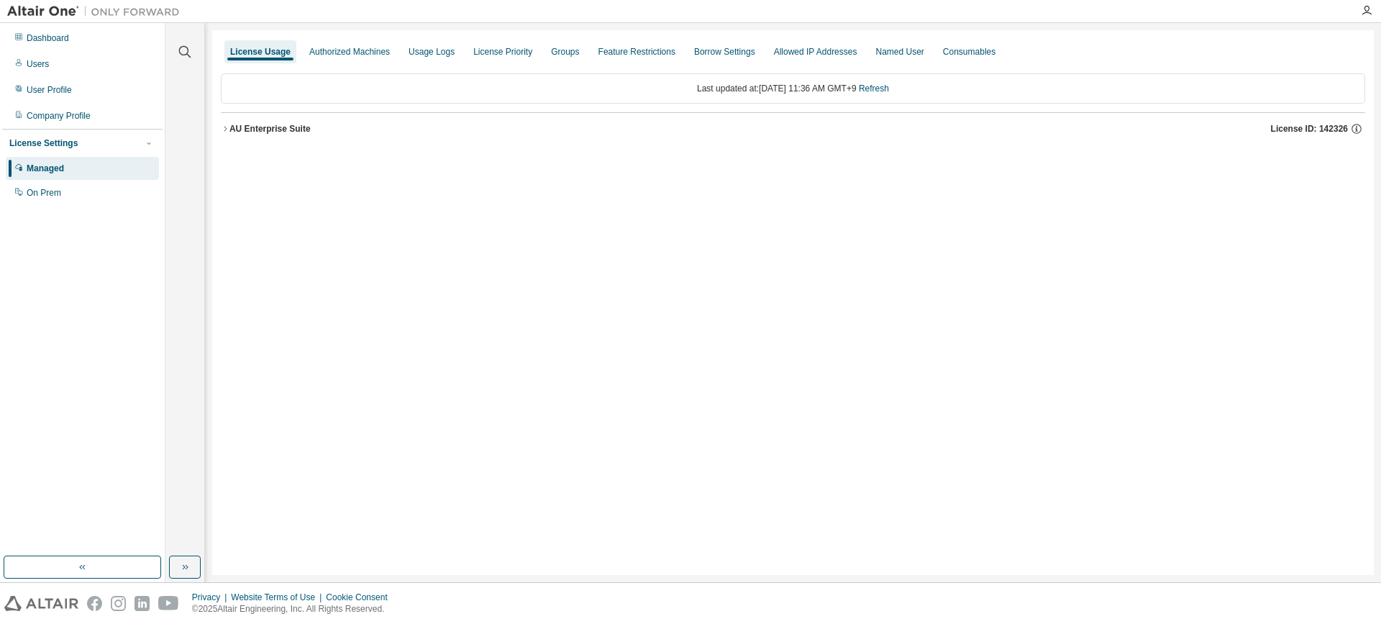
click at [225, 133] on button "AU Enterprise Suite License ID: 142326" at bounding box center [793, 129] width 1144 height 32
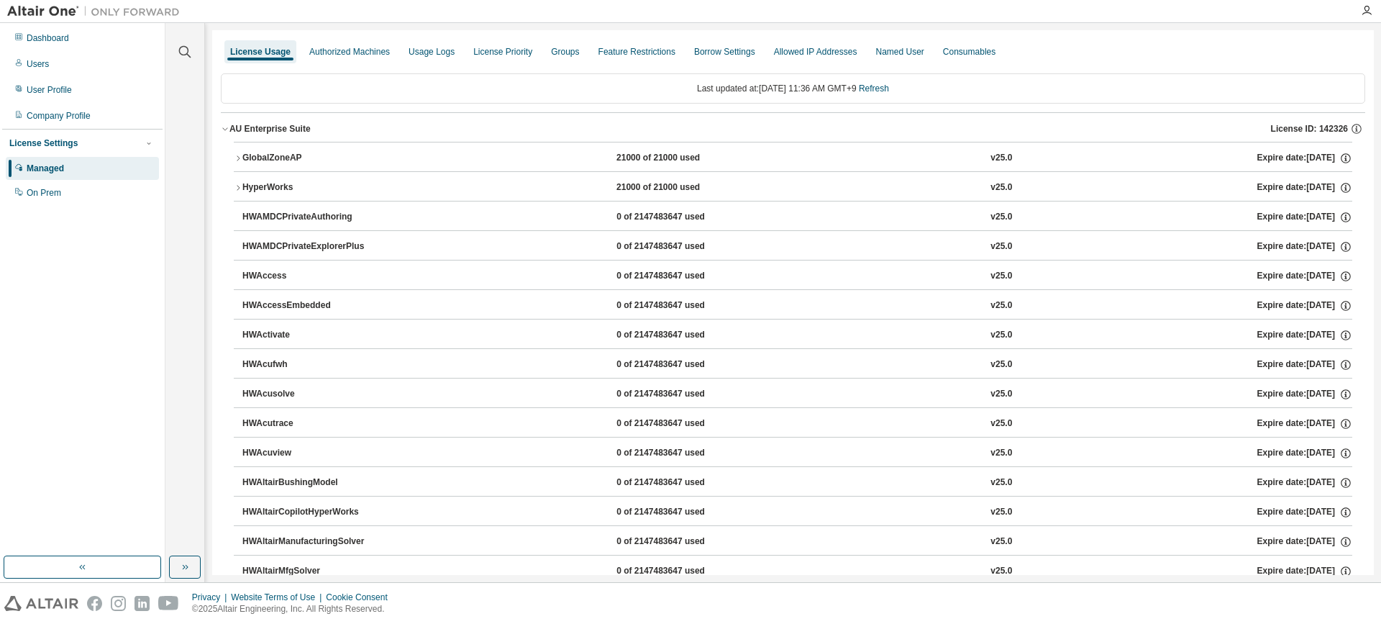
click at [241, 163] on button "GlobalZoneAP 21000 of 21000 used v25.0 Expire date: 2026-05-01" at bounding box center [793, 158] width 1118 height 32
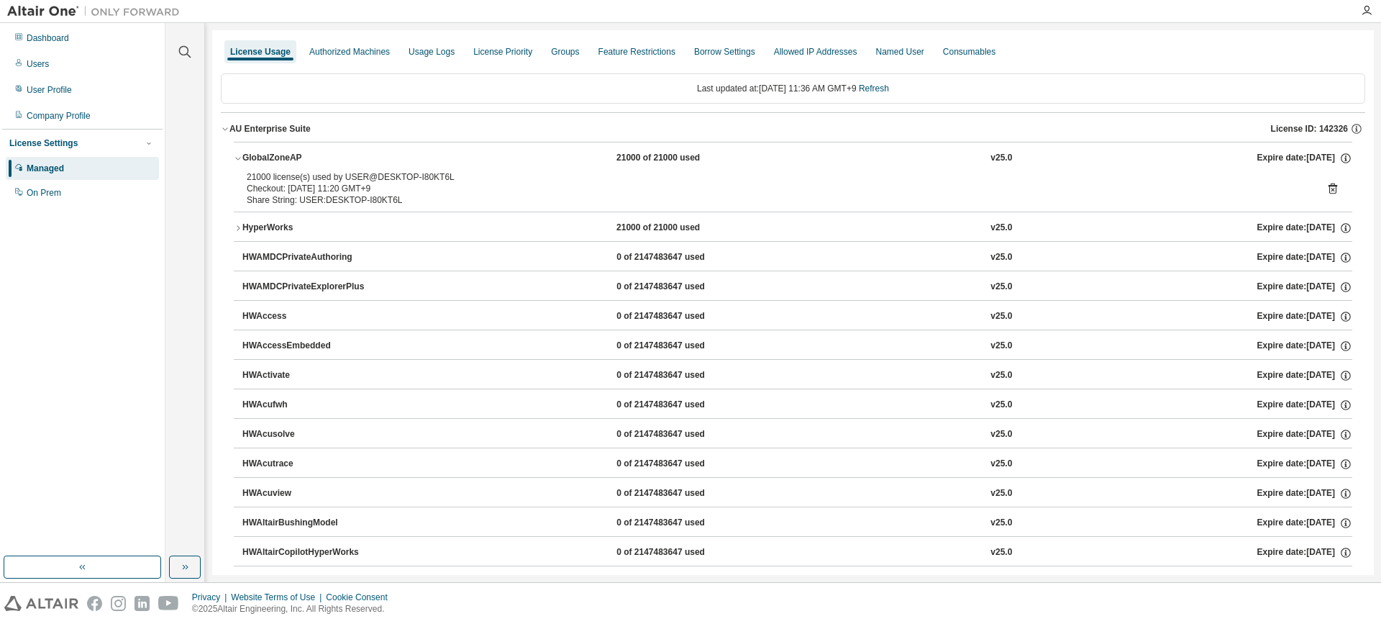
click at [1328, 183] on icon at bounding box center [1332, 188] width 13 height 13
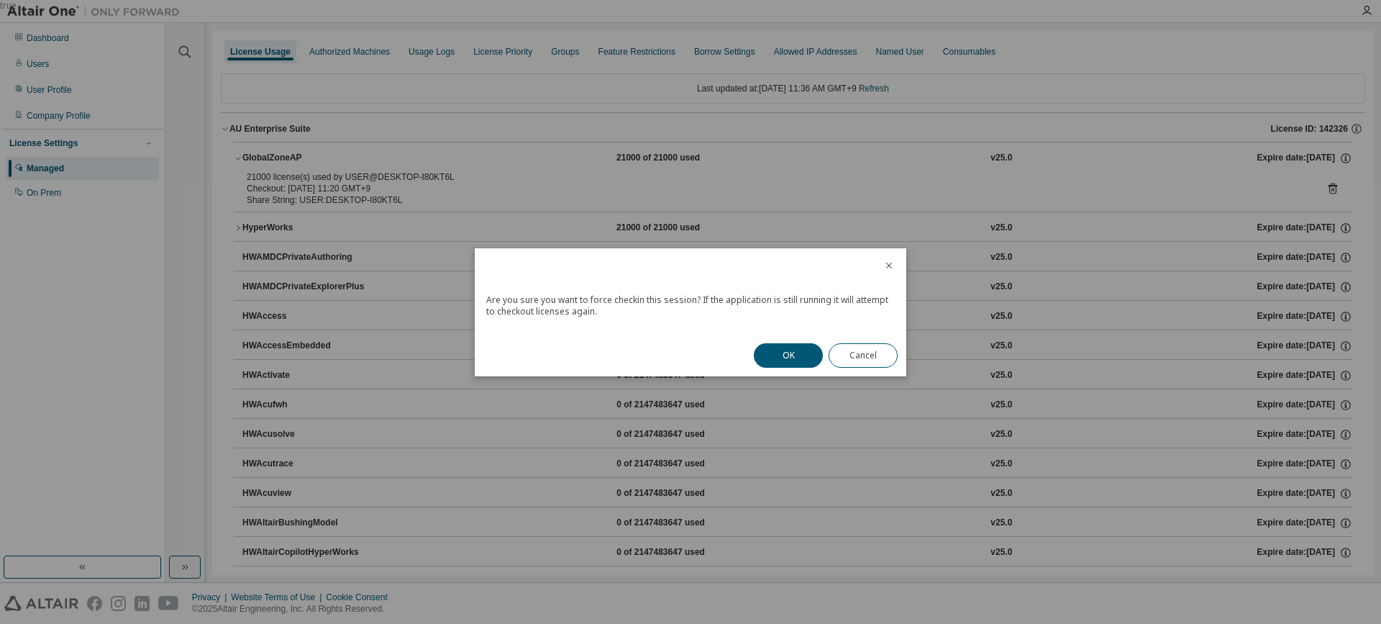
click at [511, 255] on h2 at bounding box center [673, 266] width 397 height 37
click at [780, 358] on button "OK" at bounding box center [788, 355] width 69 height 24
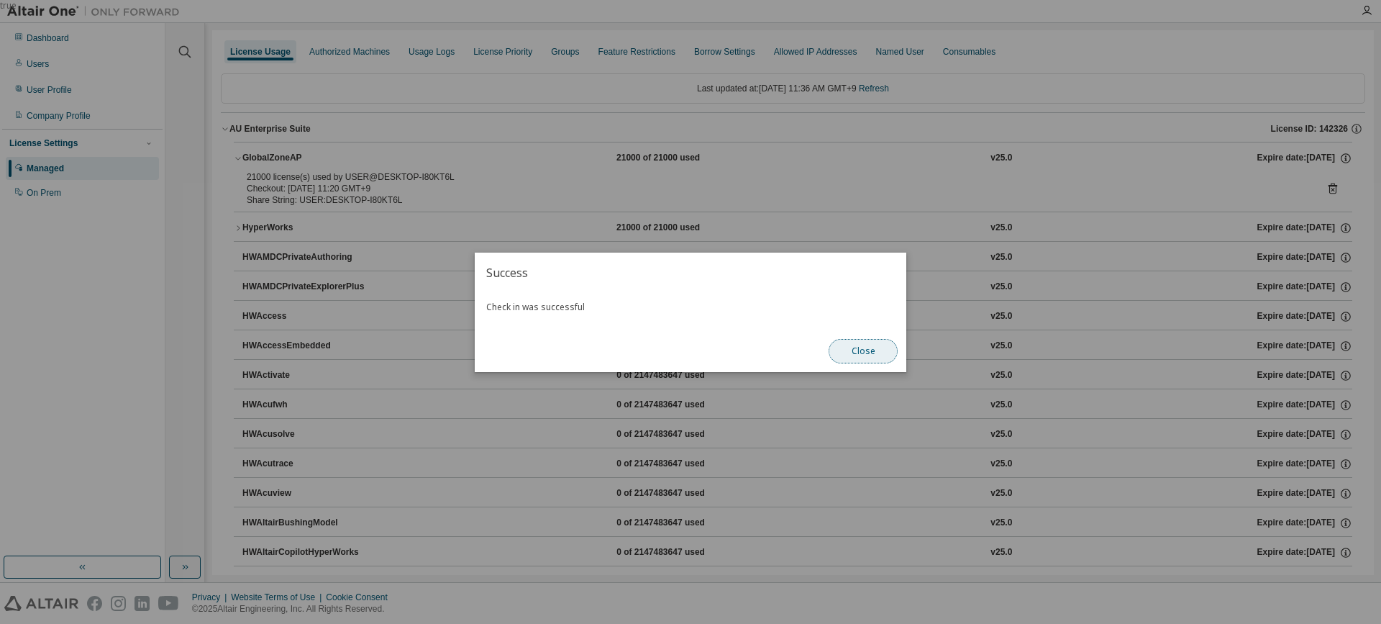
click at [855, 352] on button "Close" at bounding box center [863, 351] width 69 height 24
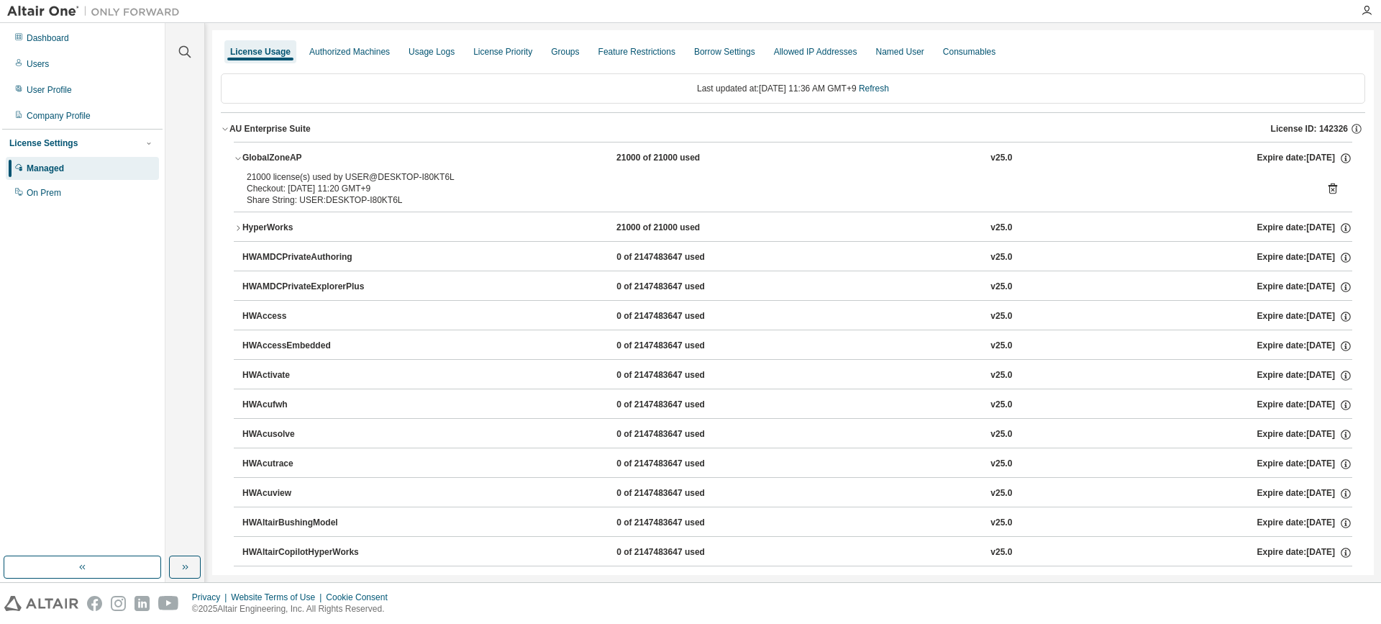
click at [1050, 219] on button "HyperWorks 21000 of 21000 used v25.0 Expire date: 2026-05-01" at bounding box center [793, 228] width 1118 height 32
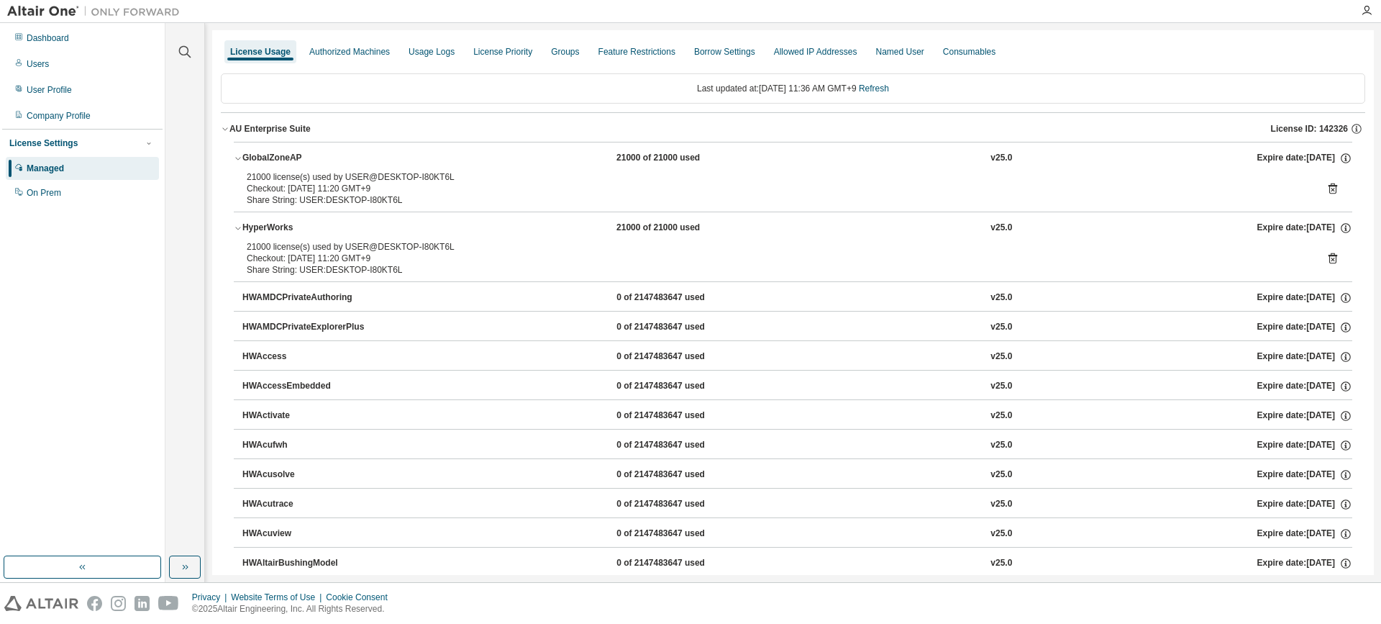
click at [1329, 262] on icon at bounding box center [1333, 258] width 9 height 11
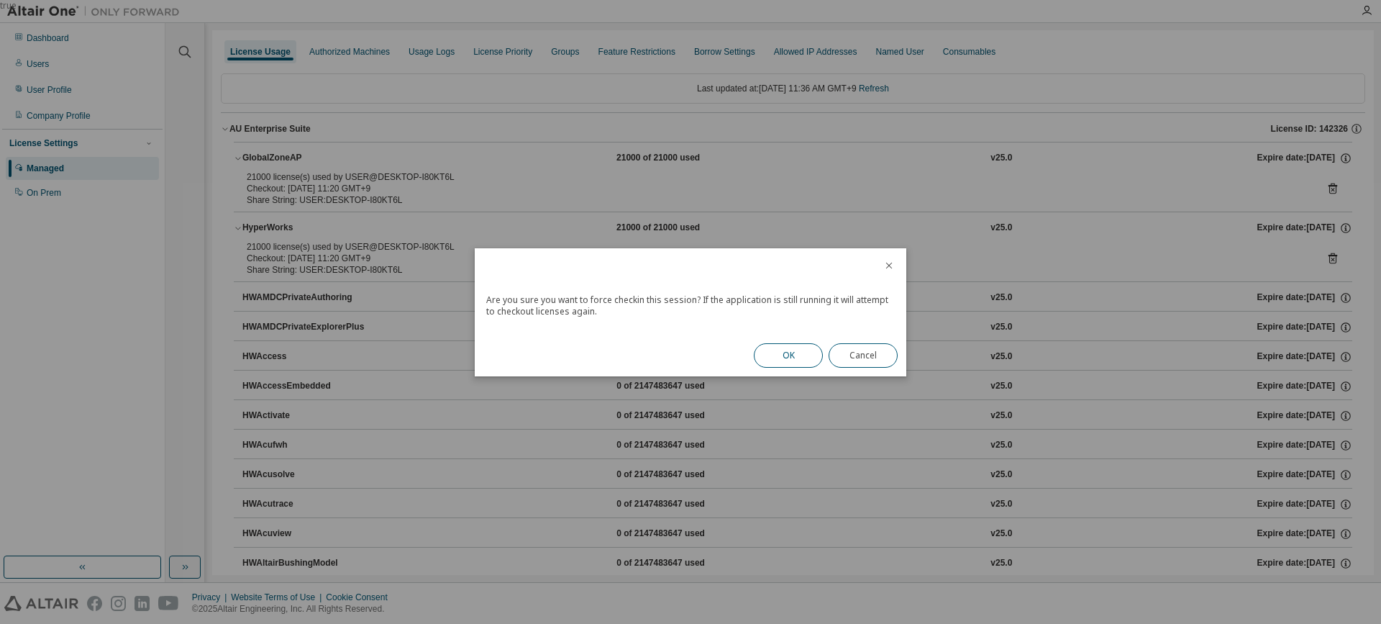
click at [791, 350] on button "OK" at bounding box center [788, 355] width 69 height 24
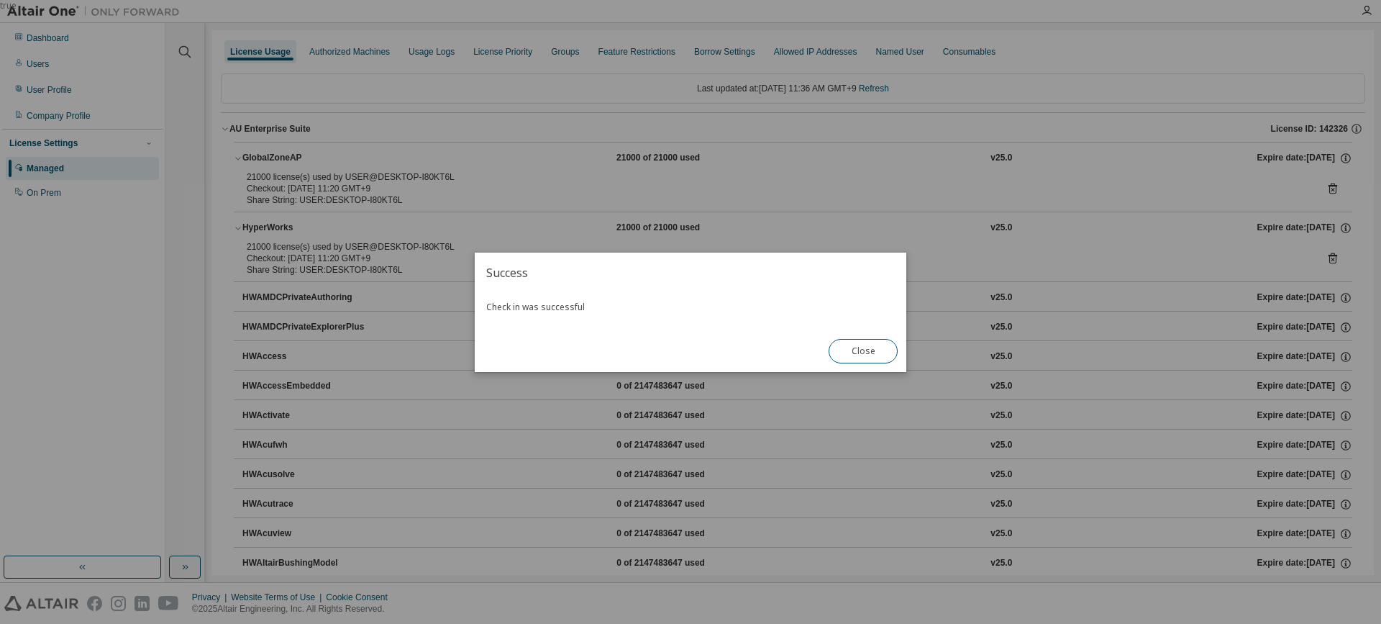
click at [863, 352] on button "Close" at bounding box center [863, 351] width 69 height 24
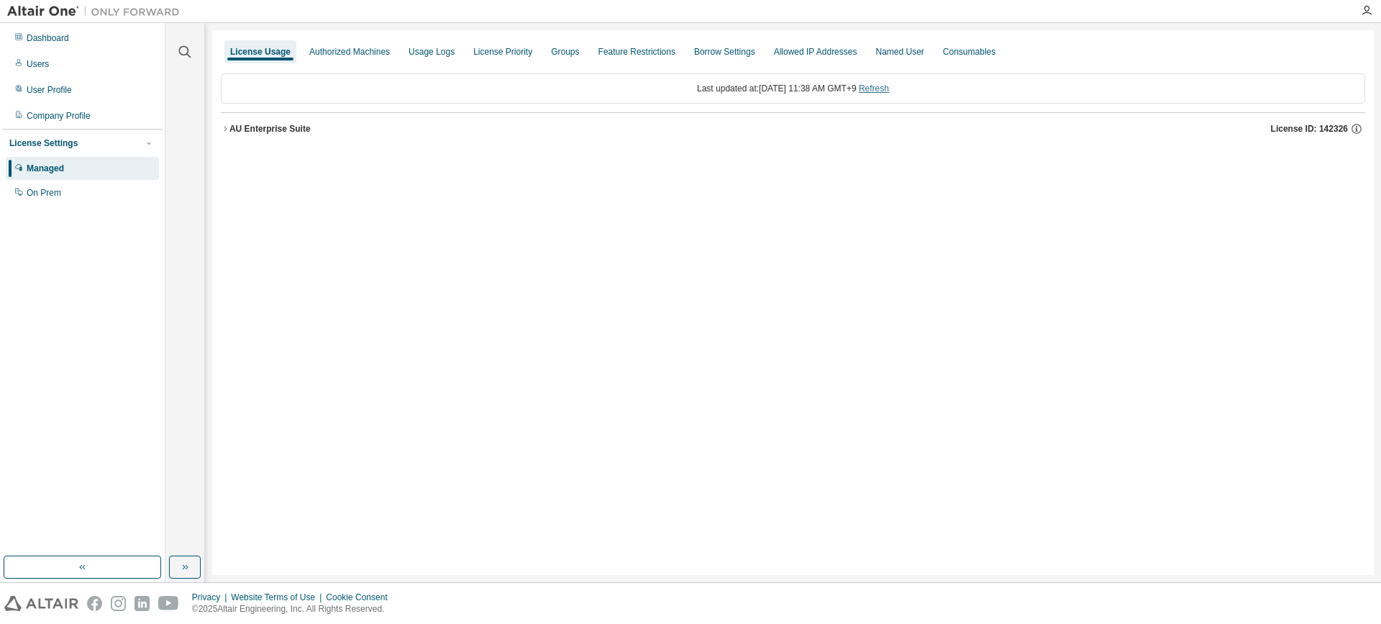
click at [889, 93] on link "Refresh" at bounding box center [874, 88] width 30 height 10
click at [219, 124] on div "License Usage Authorized Machines Usage Logs License Priority Groups Feature Re…" at bounding box center [793, 302] width 1162 height 544
click at [230, 120] on button "AU Enterprise Suite License ID: 142326" at bounding box center [793, 129] width 1144 height 32
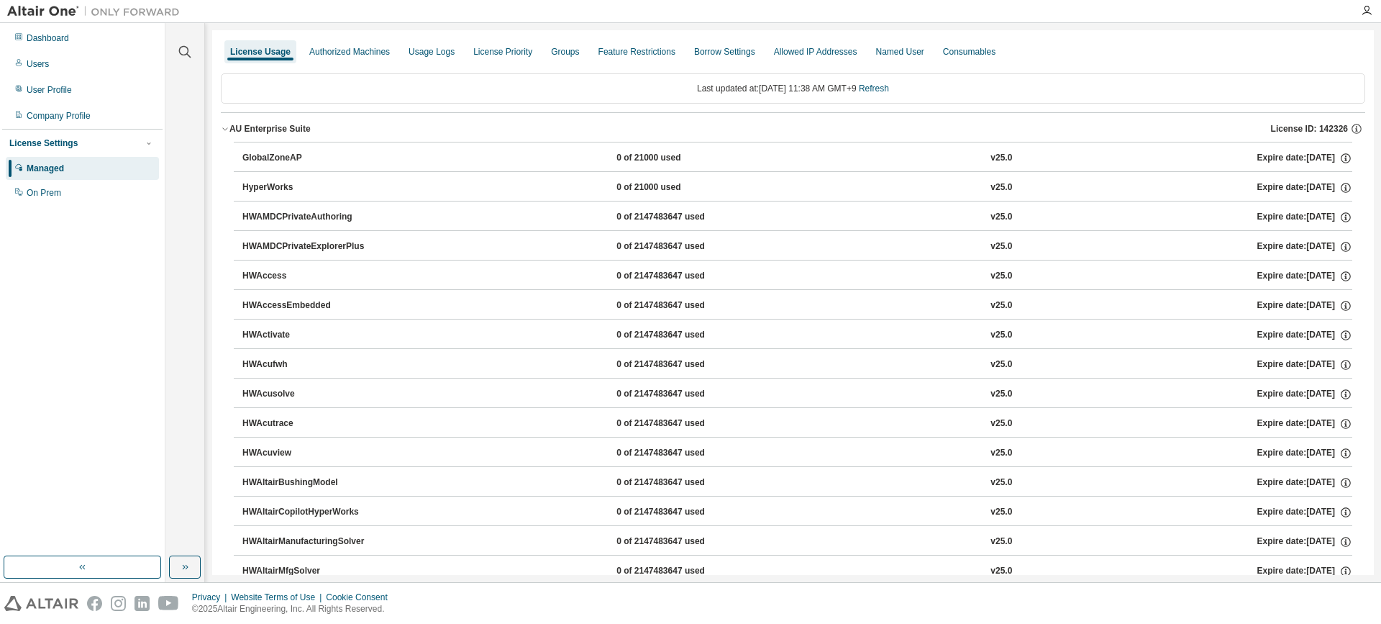
click at [227, 126] on icon "button" at bounding box center [225, 128] width 9 height 9
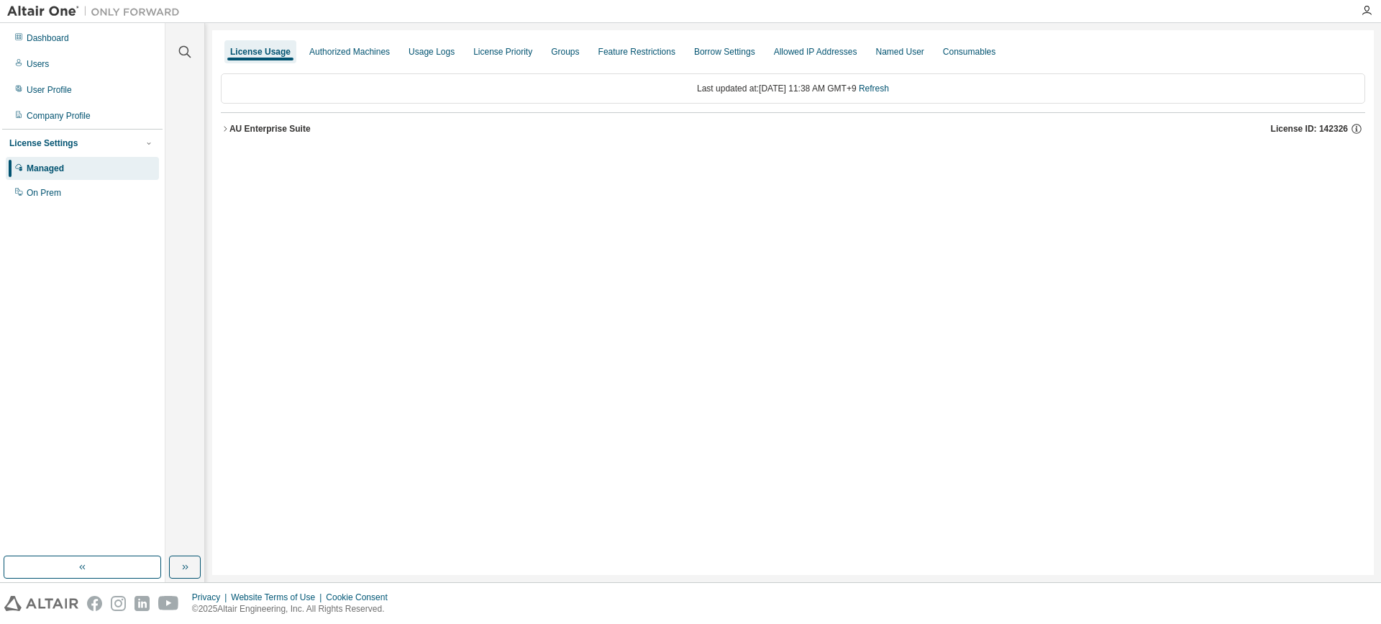
click at [227, 126] on icon "button" at bounding box center [225, 128] width 9 height 9
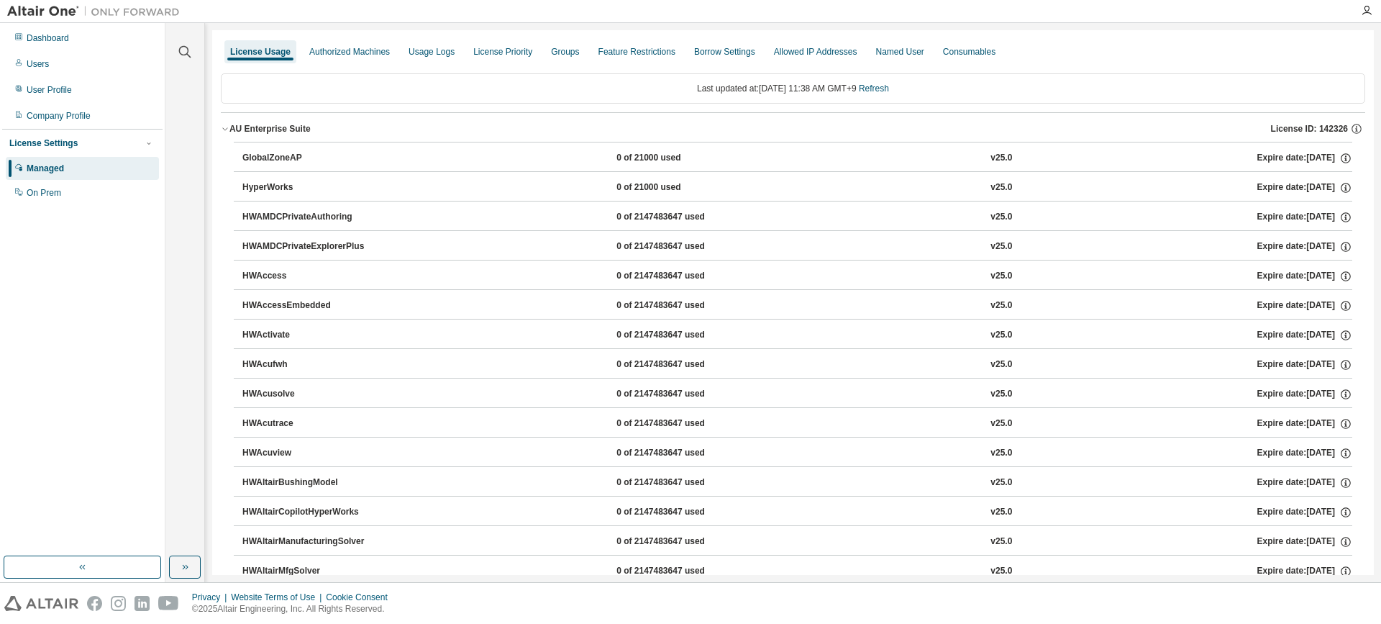
click at [237, 153] on div "GlobalZoneAP 0 of 21000 used v25.0 Expire date: [DATE]" at bounding box center [793, 156] width 1118 height 29
click at [251, 161] on div "GlobalZoneAP" at bounding box center [306, 158] width 129 height 13
click at [1025, 159] on div "GlobalZoneAP 0 of 21000 used v25.0 Expire date: [DATE]" at bounding box center [797, 158] width 1110 height 13
click at [1047, 190] on div "HyperWorks 0 of 21000 used v25.0 Expire date: [DATE]" at bounding box center [797, 187] width 1110 height 13
